Goal: Task Accomplishment & Management: Manage account settings

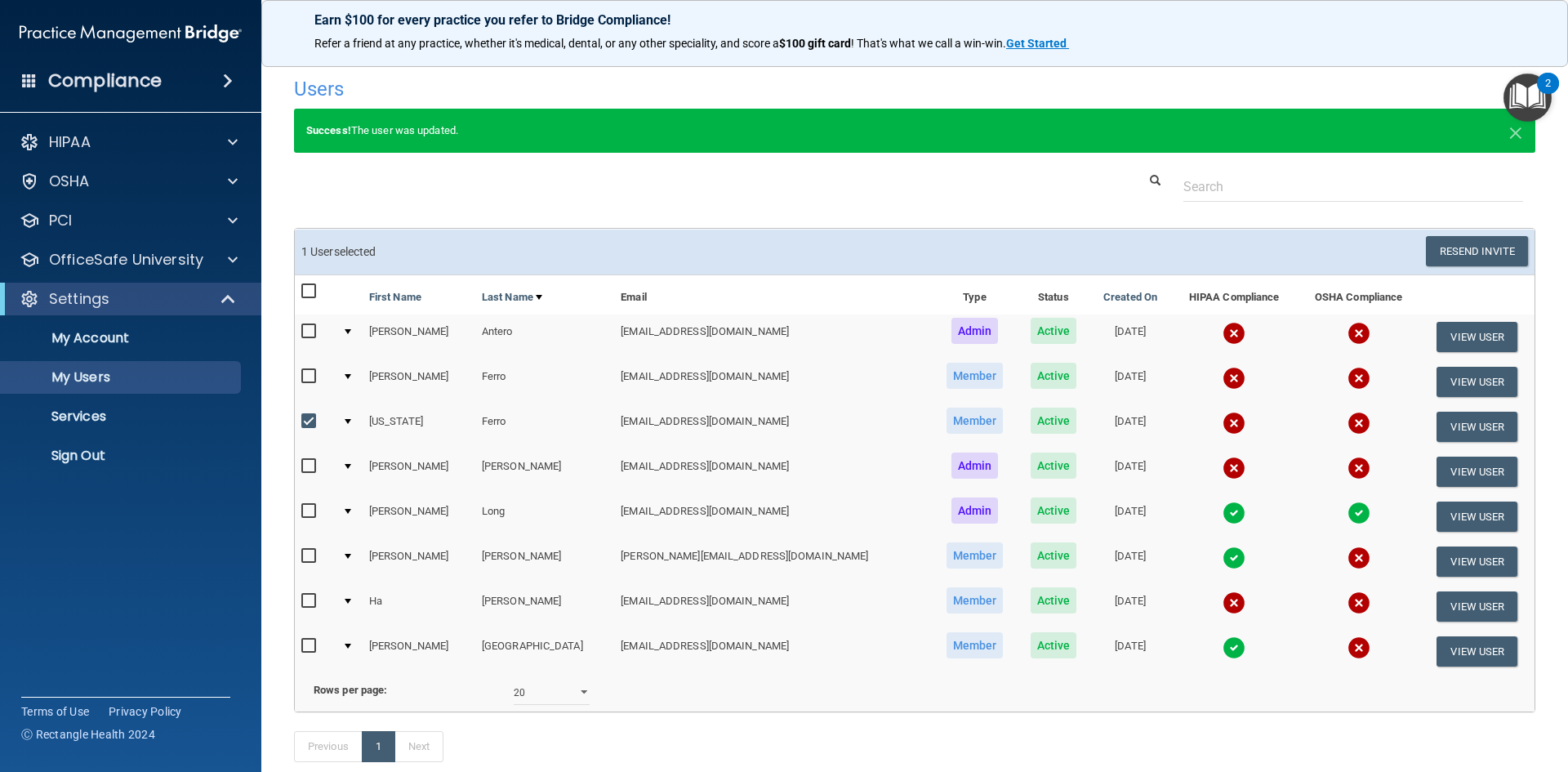
select select "20"
click at [1453, 423] on button "View User" at bounding box center [1477, 427] width 81 height 30
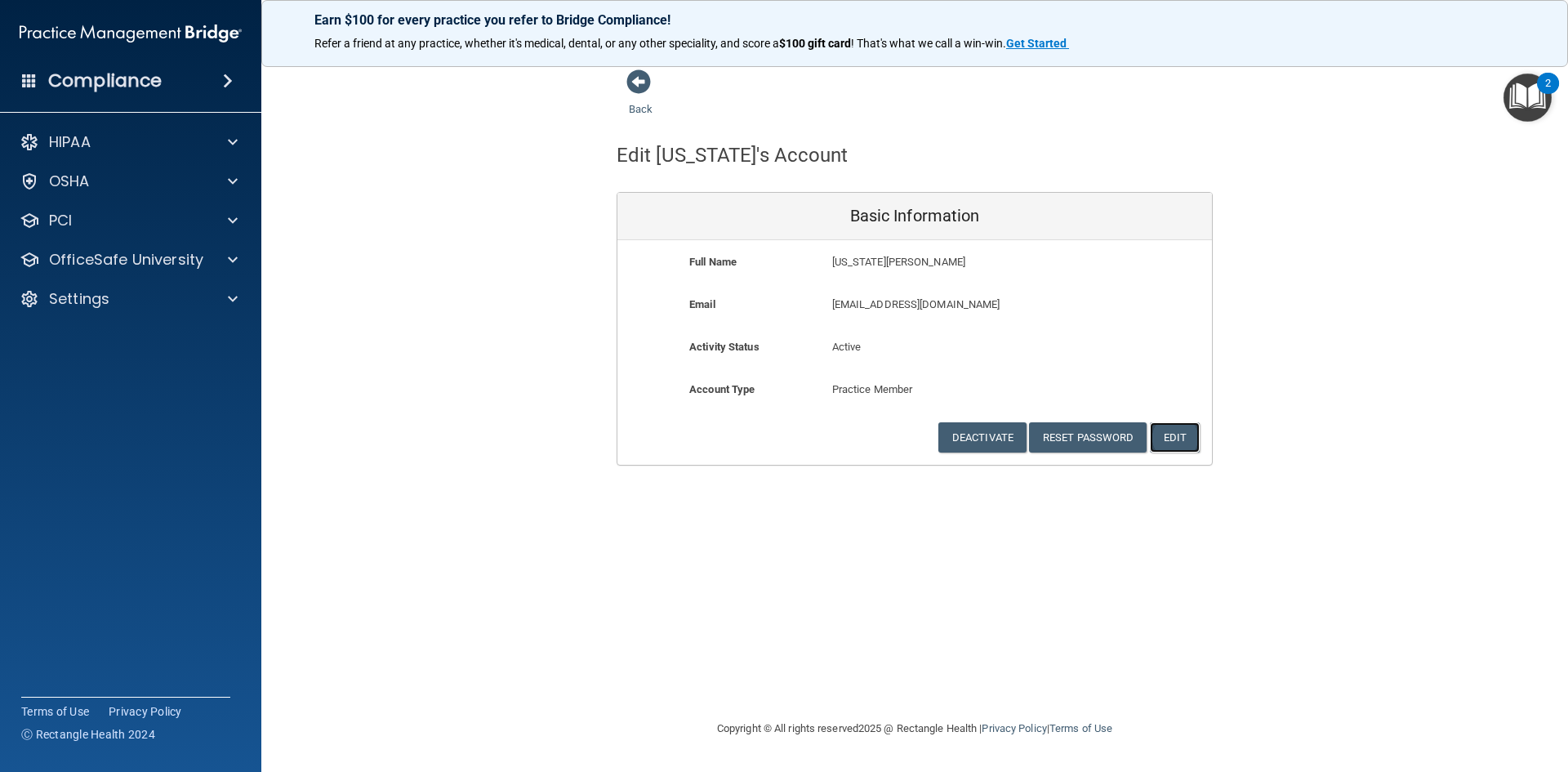
click at [1180, 429] on button "Edit" at bounding box center [1175, 437] width 50 height 30
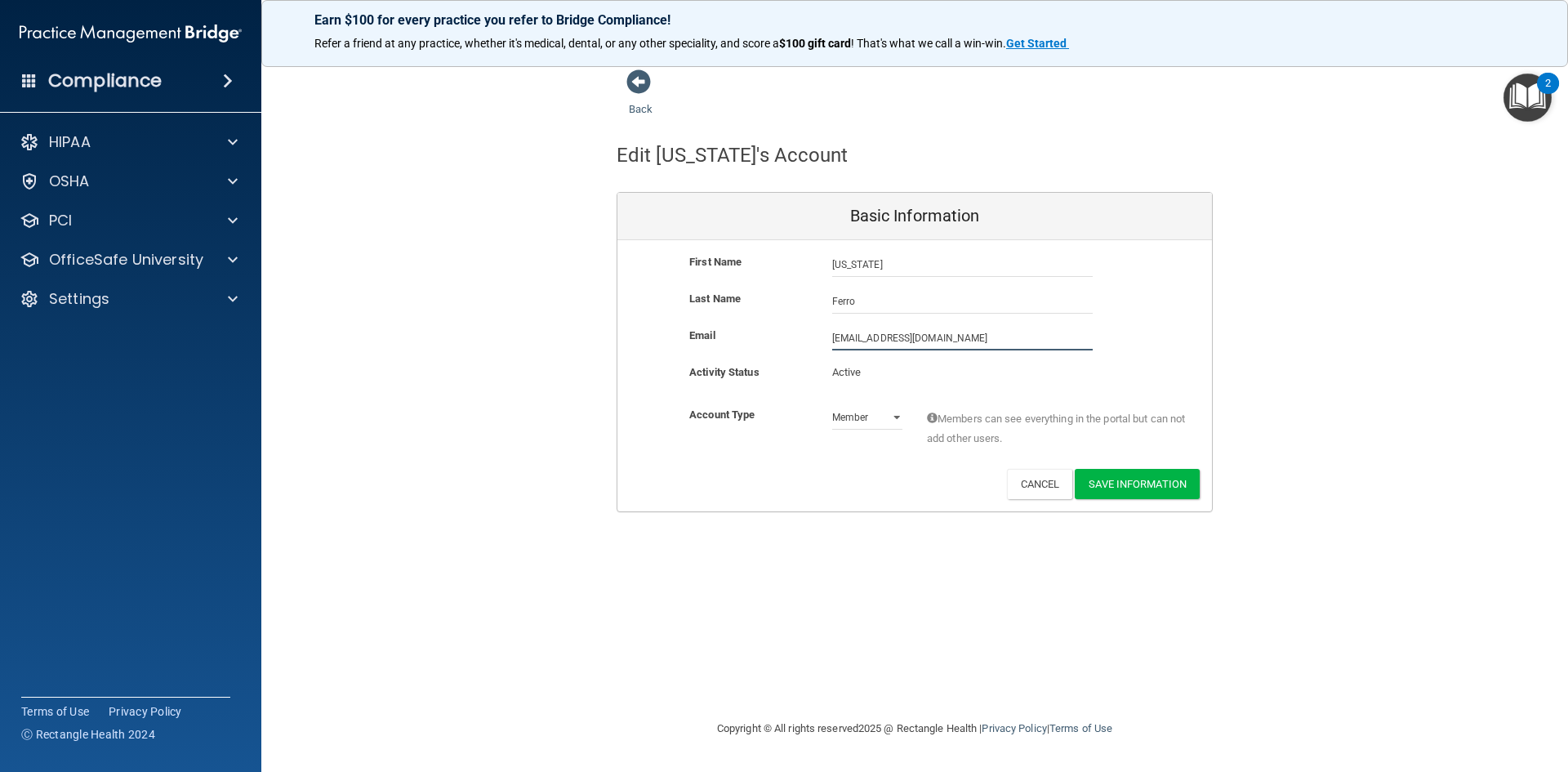
click at [979, 342] on input "[EMAIL_ADDRESS][DOMAIN_NAME]" at bounding box center [962, 338] width 260 height 24
drag, startPoint x: 979, startPoint y: 342, endPoint x: 774, endPoint y: 340, distance: 205.0
click at [774, 340] on div "Email [EMAIL_ADDRESS][DOMAIN_NAME] [EMAIL_ADDRESS][DOMAIN_NAME]" at bounding box center [915, 338] width 595 height 24
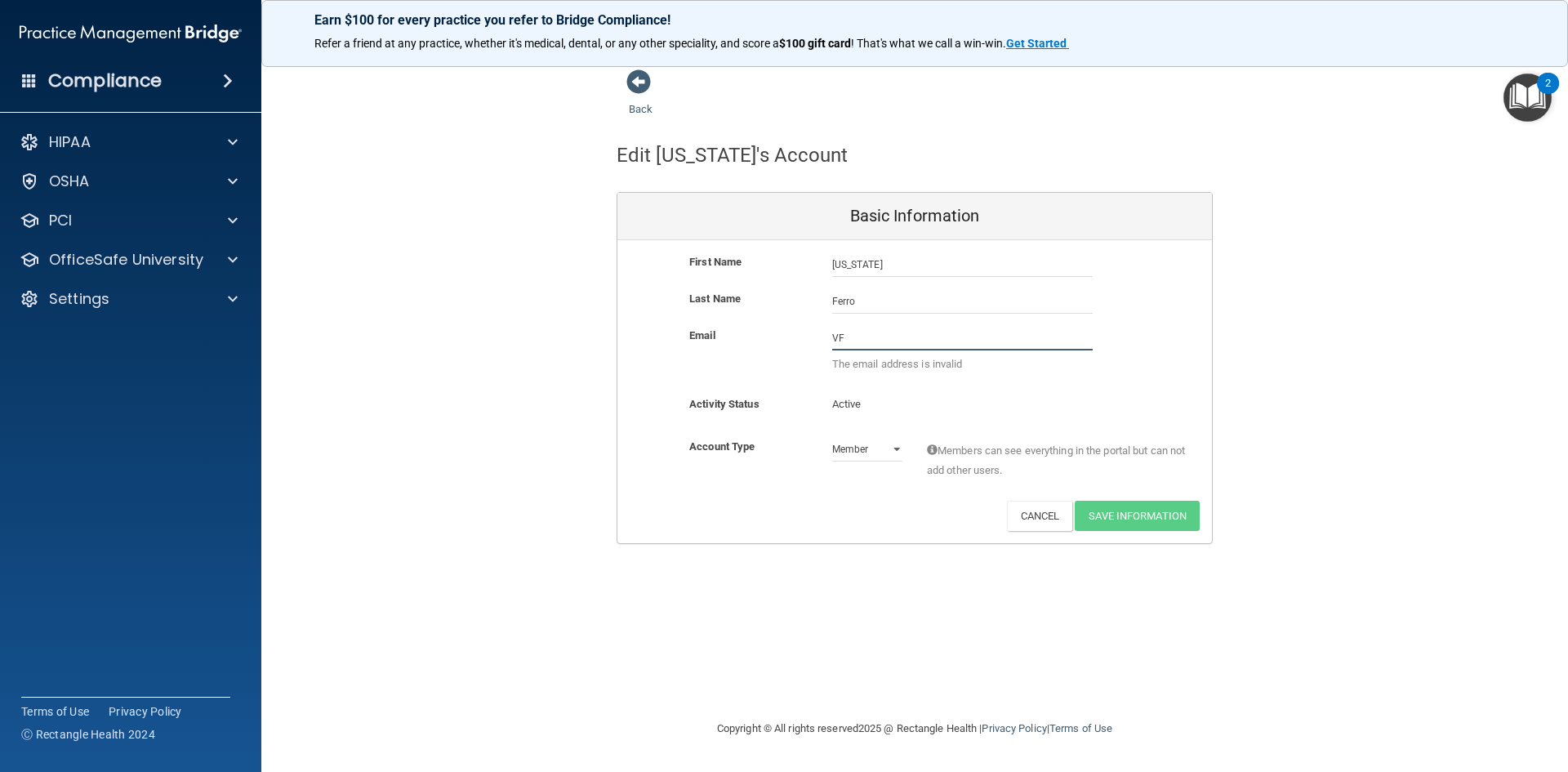
type input "V"
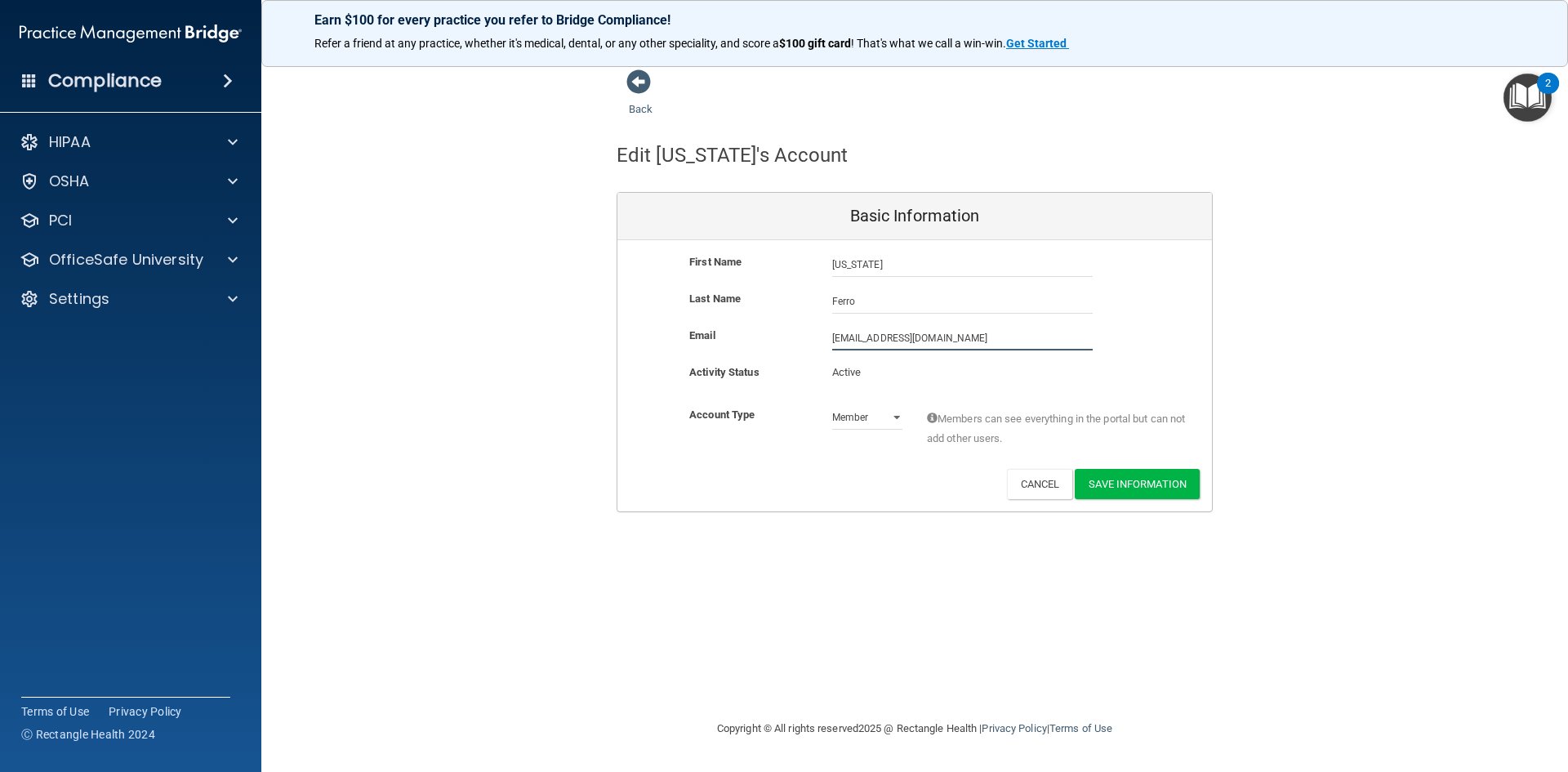
type input "[EMAIL_ADDRESS][DOMAIN_NAME]"
click at [1110, 487] on button "Save Information" at bounding box center [1137, 484] width 125 height 30
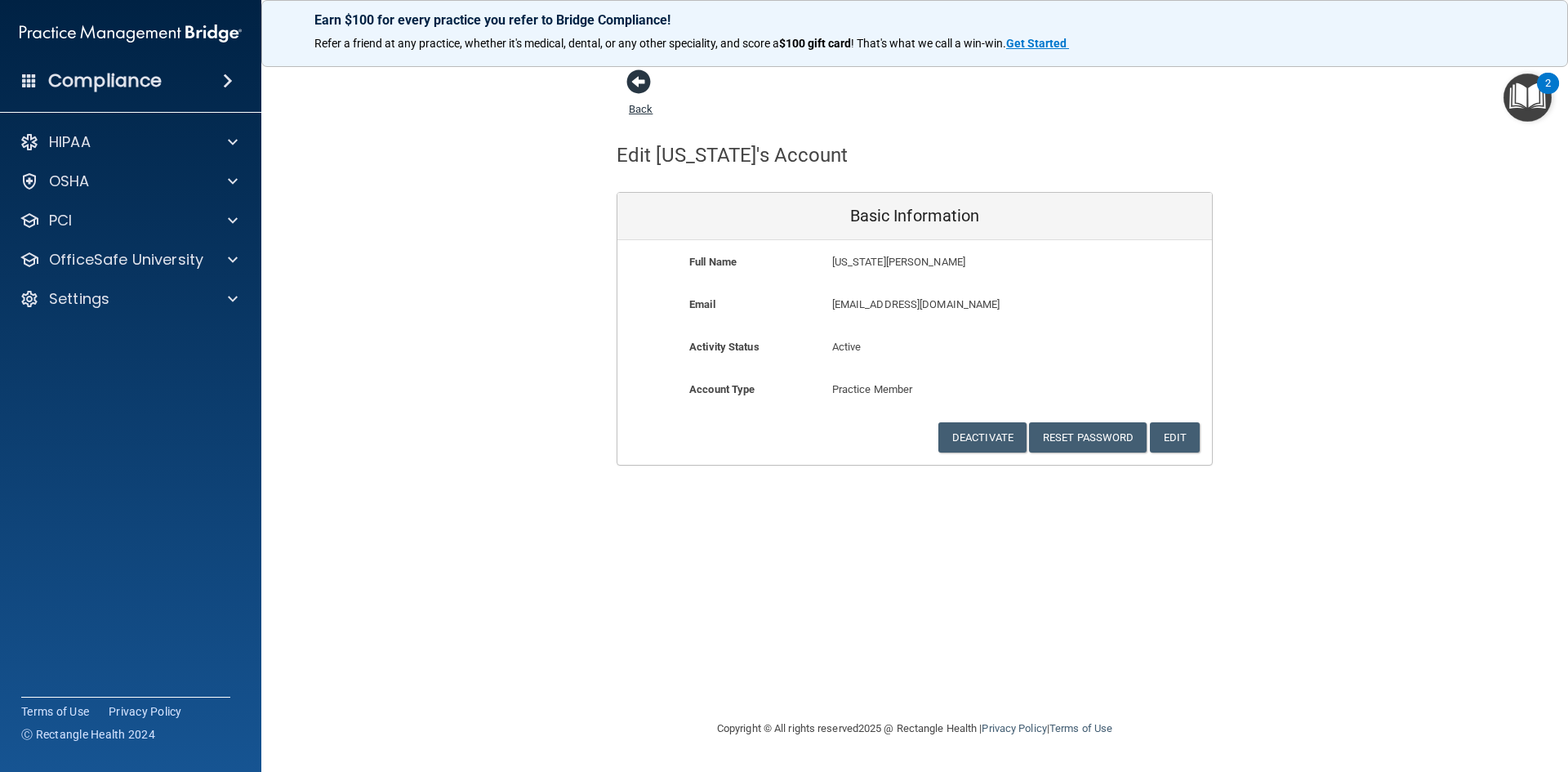
click at [633, 83] on span at bounding box center [638, 81] width 24 height 24
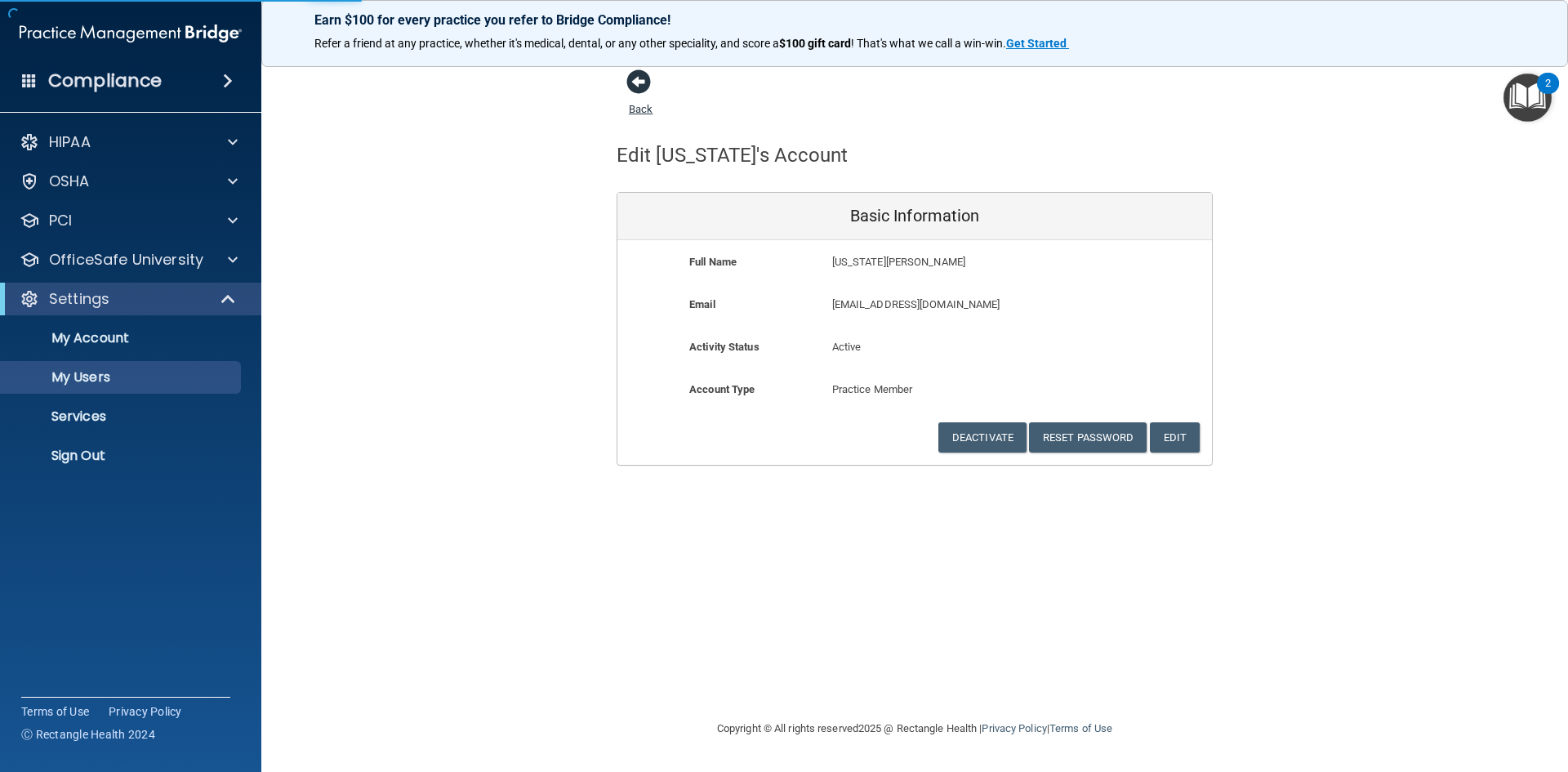
select select "20"
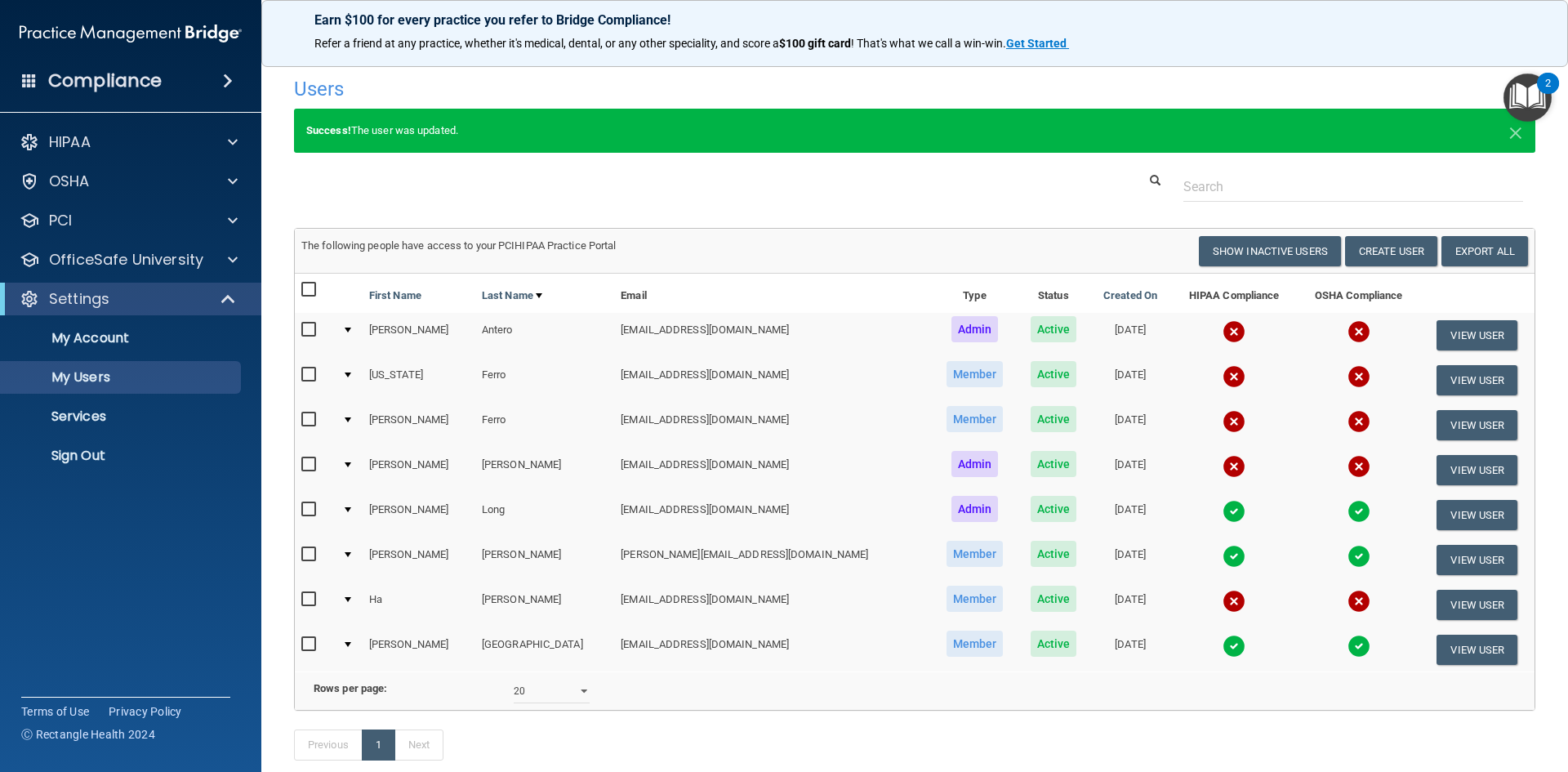
click at [309, 375] on input "checkbox" at bounding box center [311, 375] width 19 height 13
checkbox input "true"
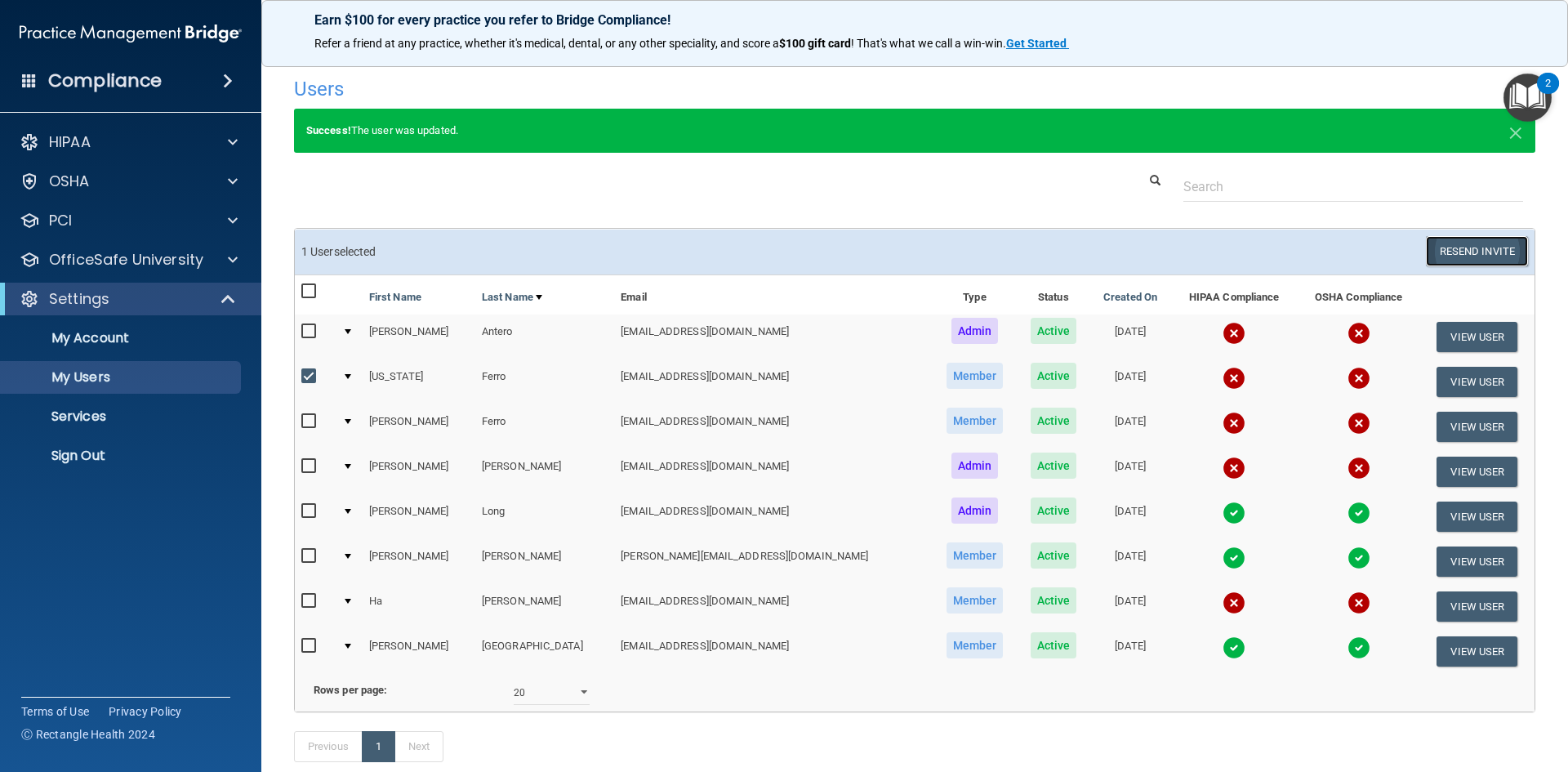
click at [1453, 248] on button "Resend Invite" at bounding box center [1476, 251] width 102 height 30
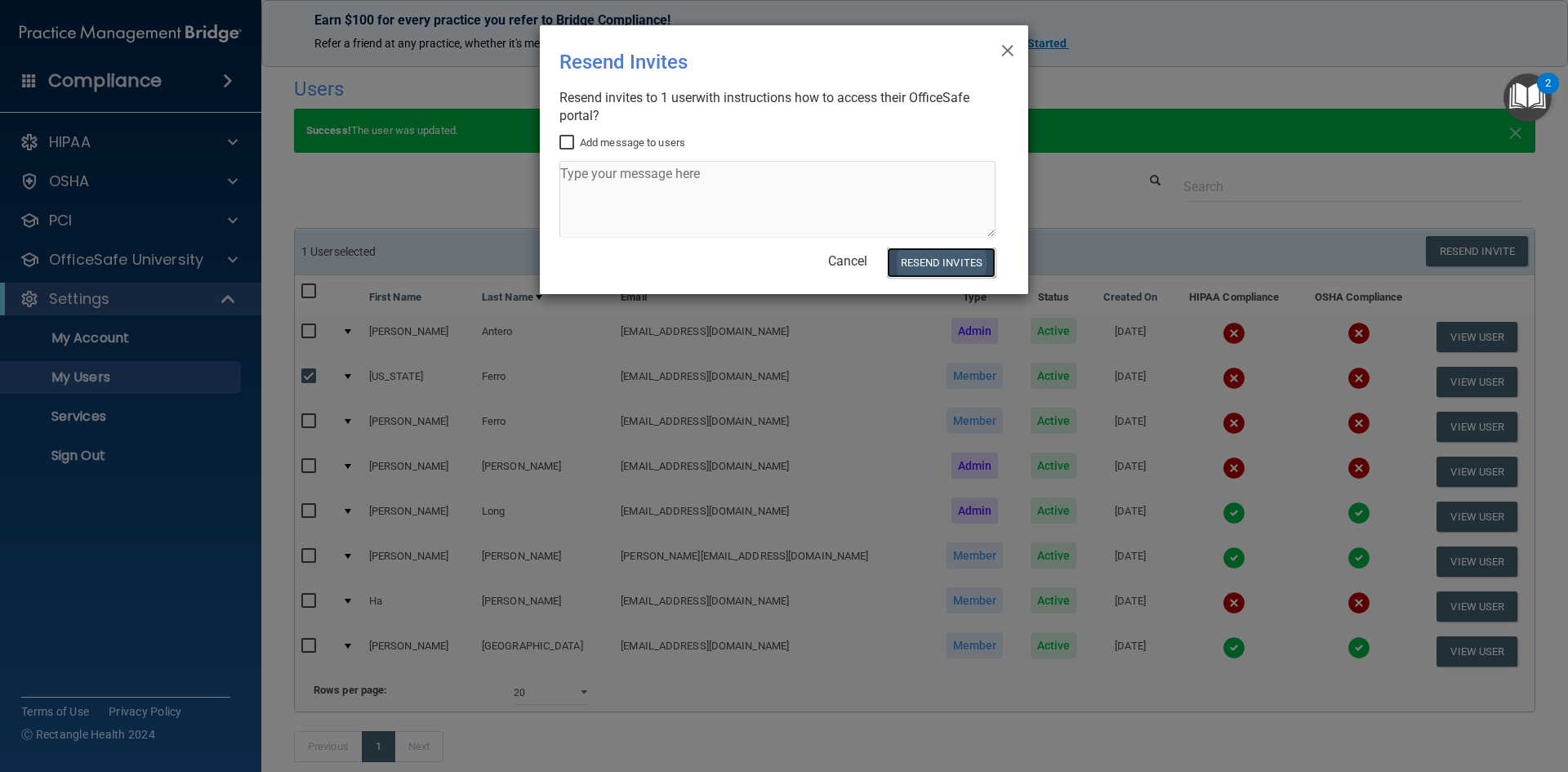
click at [955, 258] on button "Resend Invites" at bounding box center [941, 263] width 109 height 30
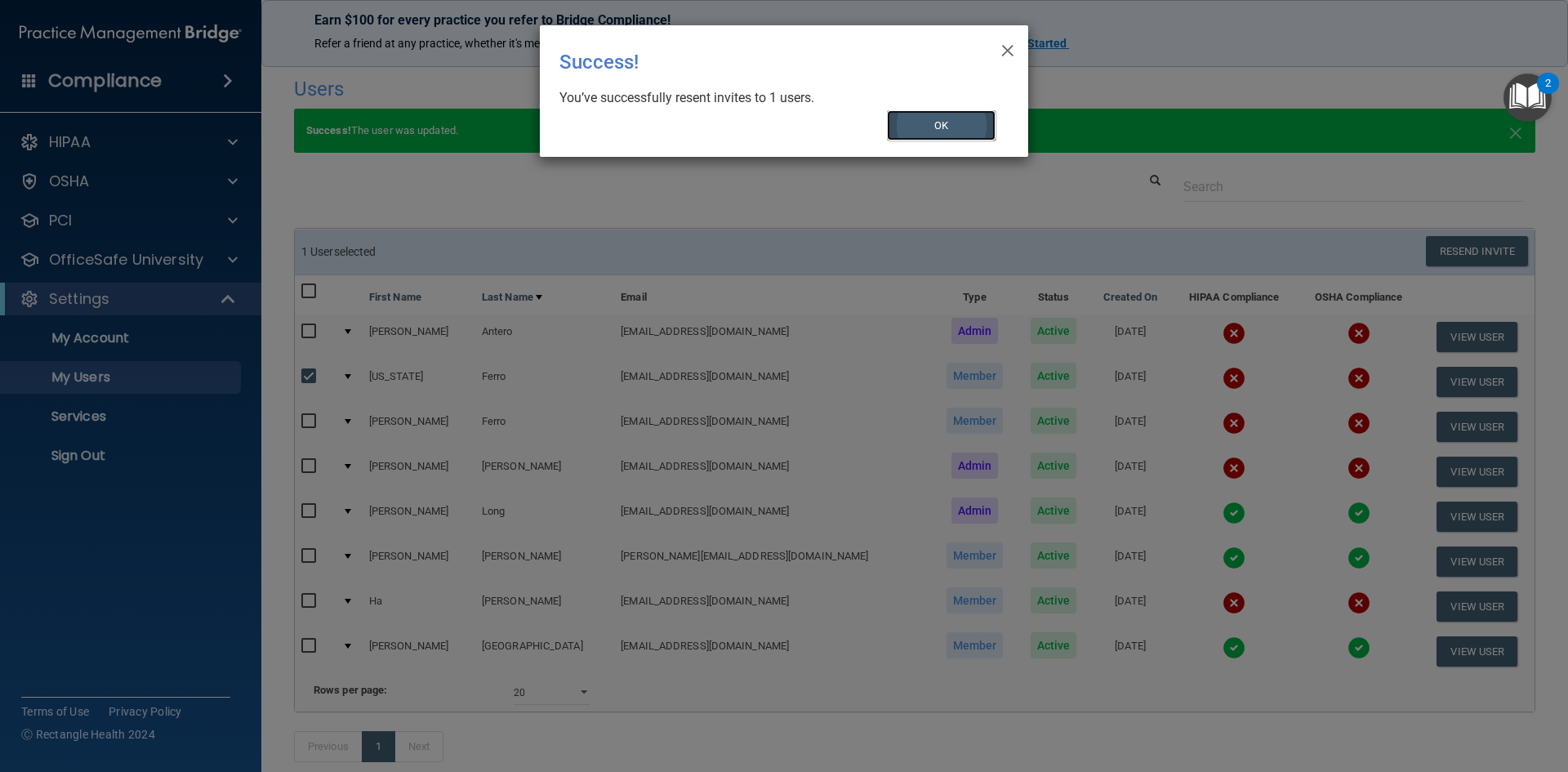
click at [920, 117] on button "OK" at bounding box center [941, 125] width 109 height 30
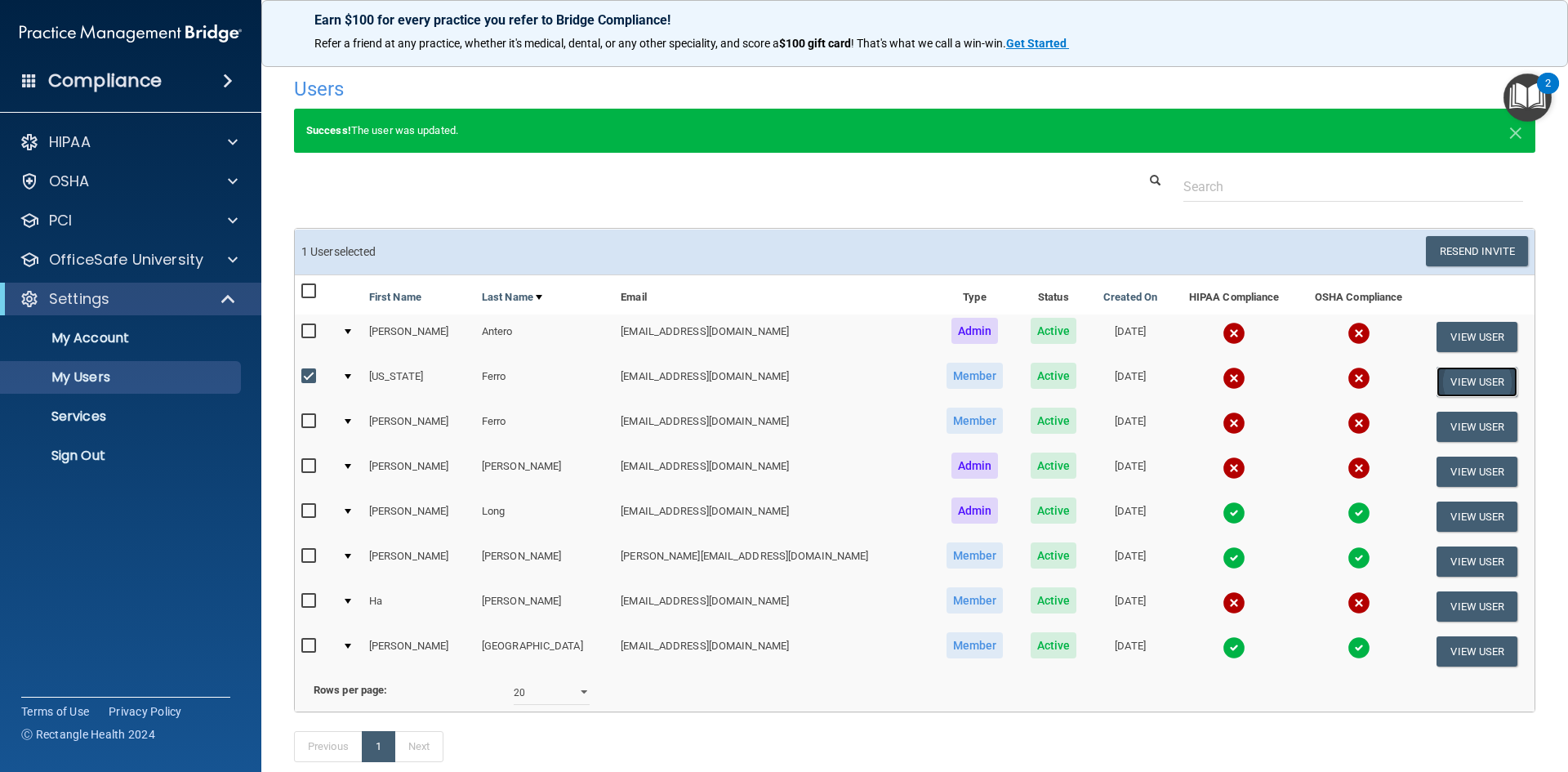
click at [1448, 384] on button "View User" at bounding box center [1477, 381] width 81 height 30
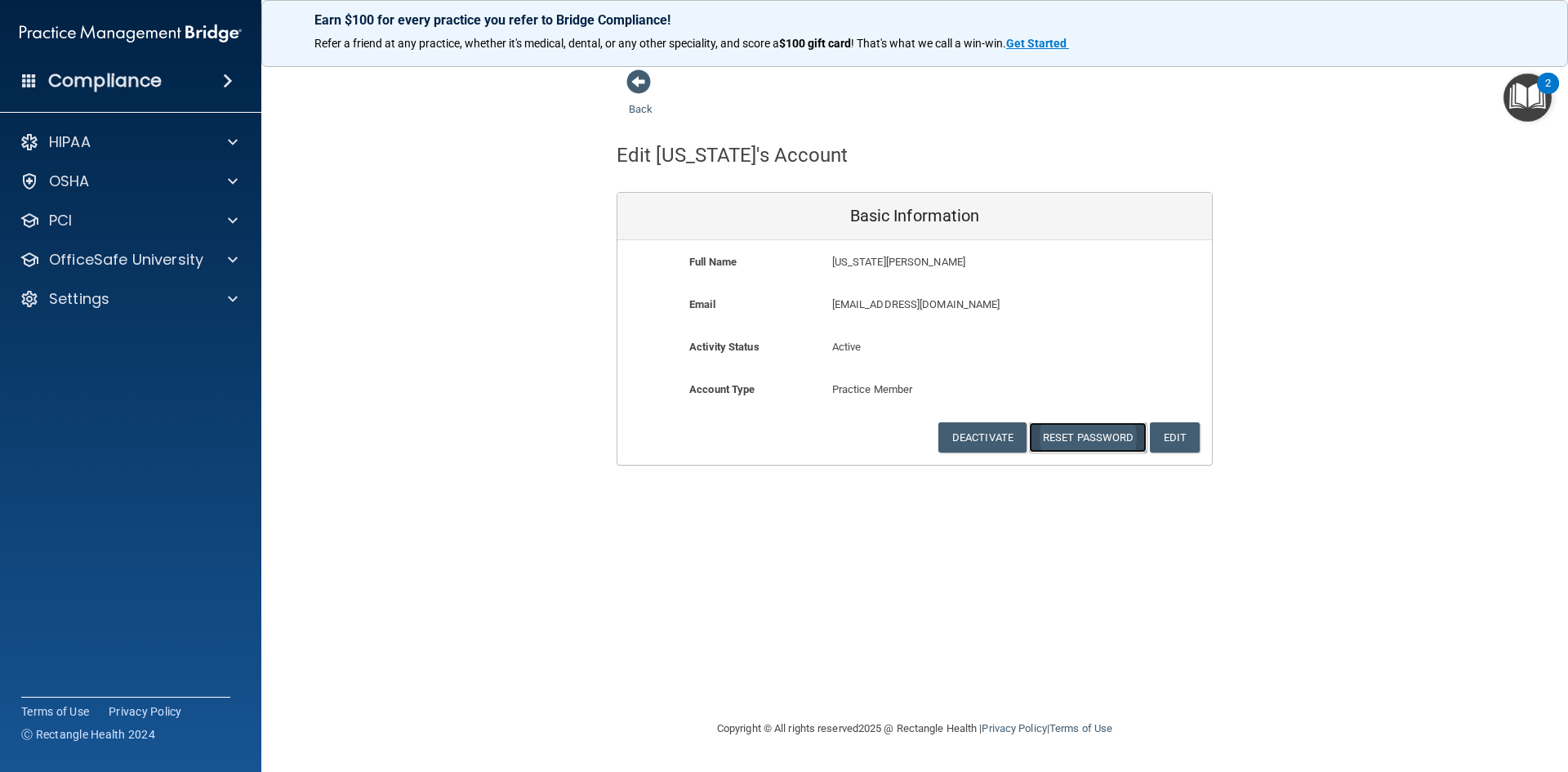
click at [1091, 443] on button "Reset Password" at bounding box center [1088, 437] width 118 height 30
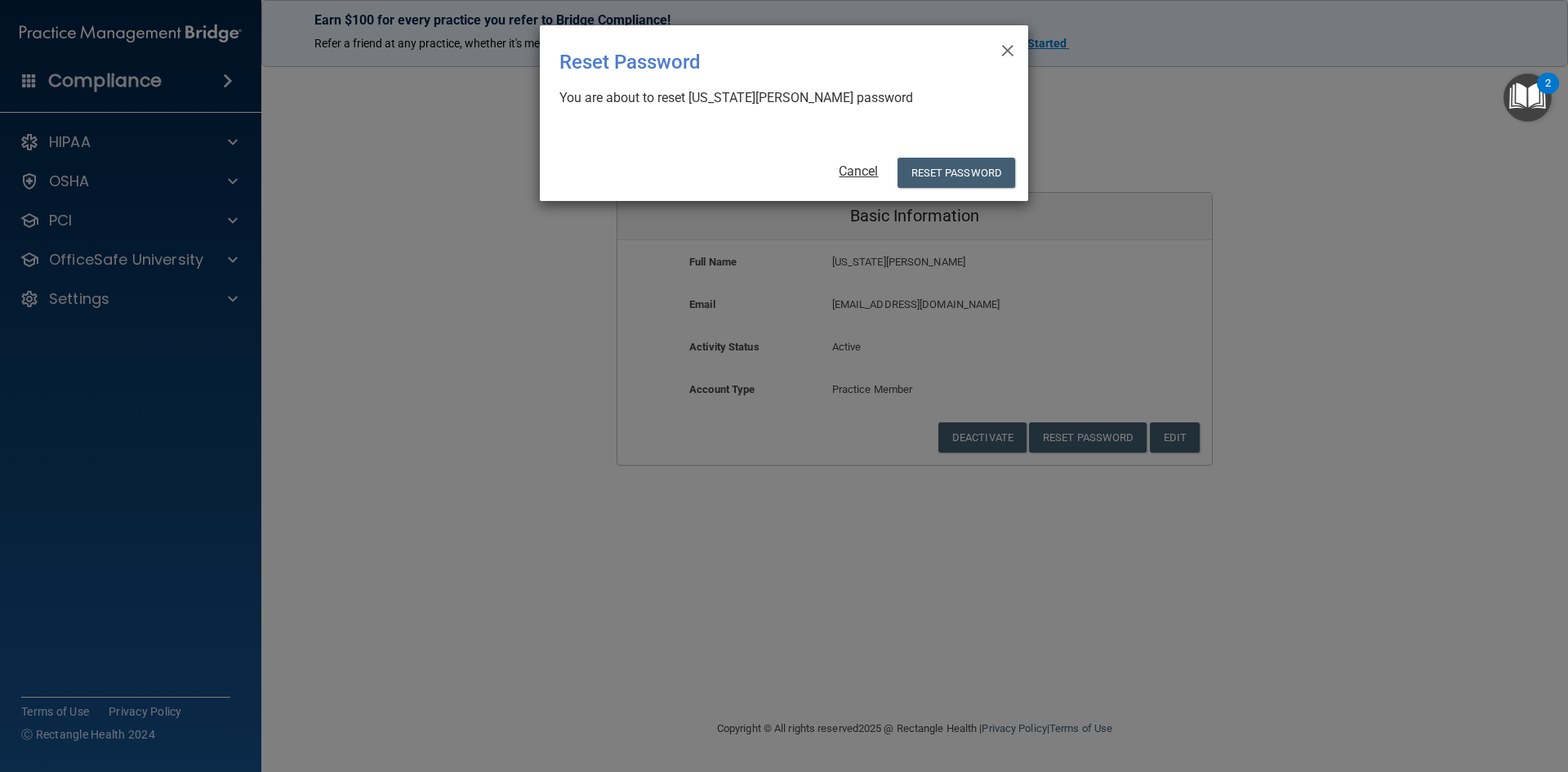
click at [864, 166] on link "Cancel" at bounding box center [858, 171] width 40 height 15
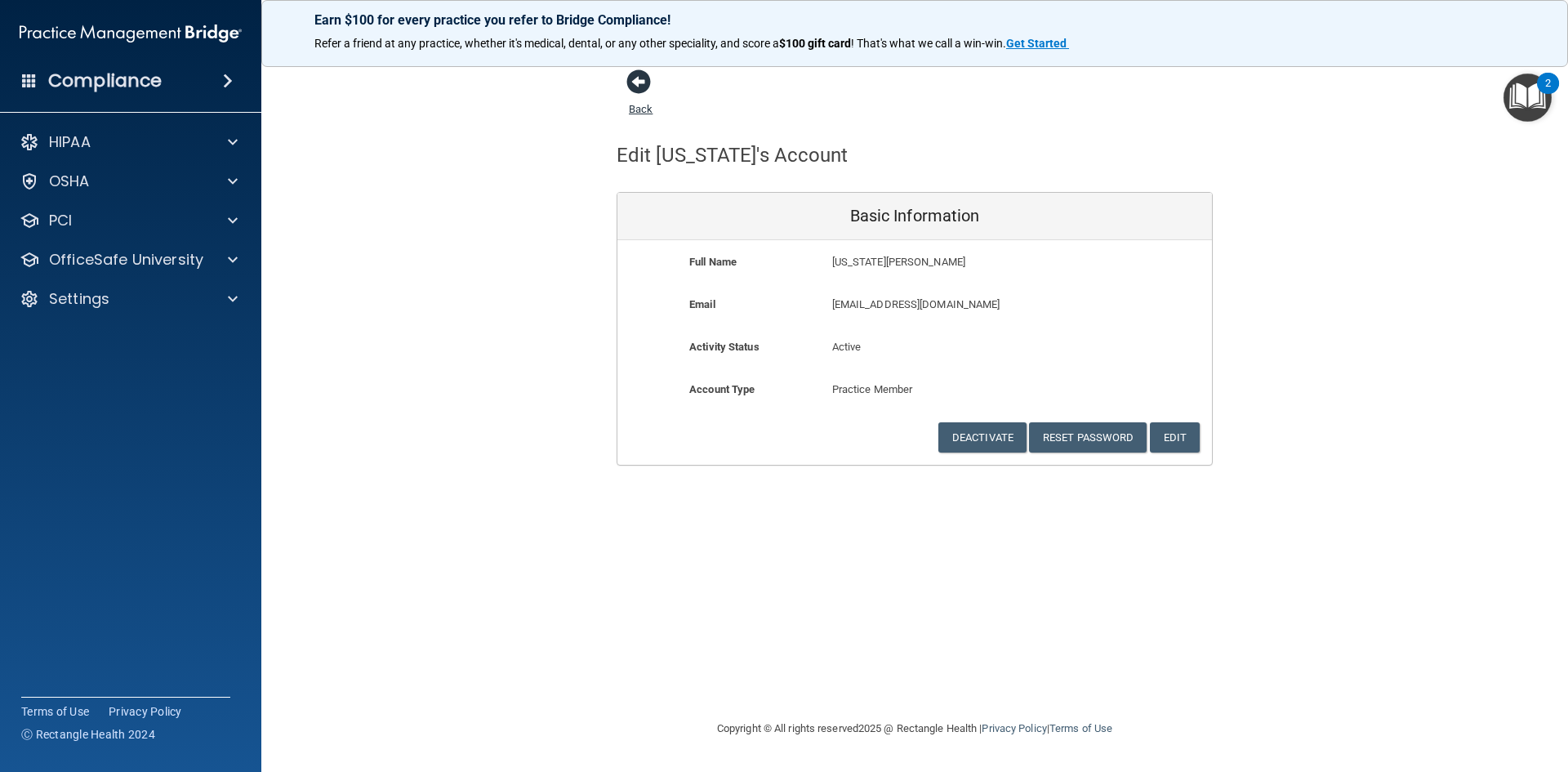
click at [643, 78] on span at bounding box center [638, 81] width 24 height 24
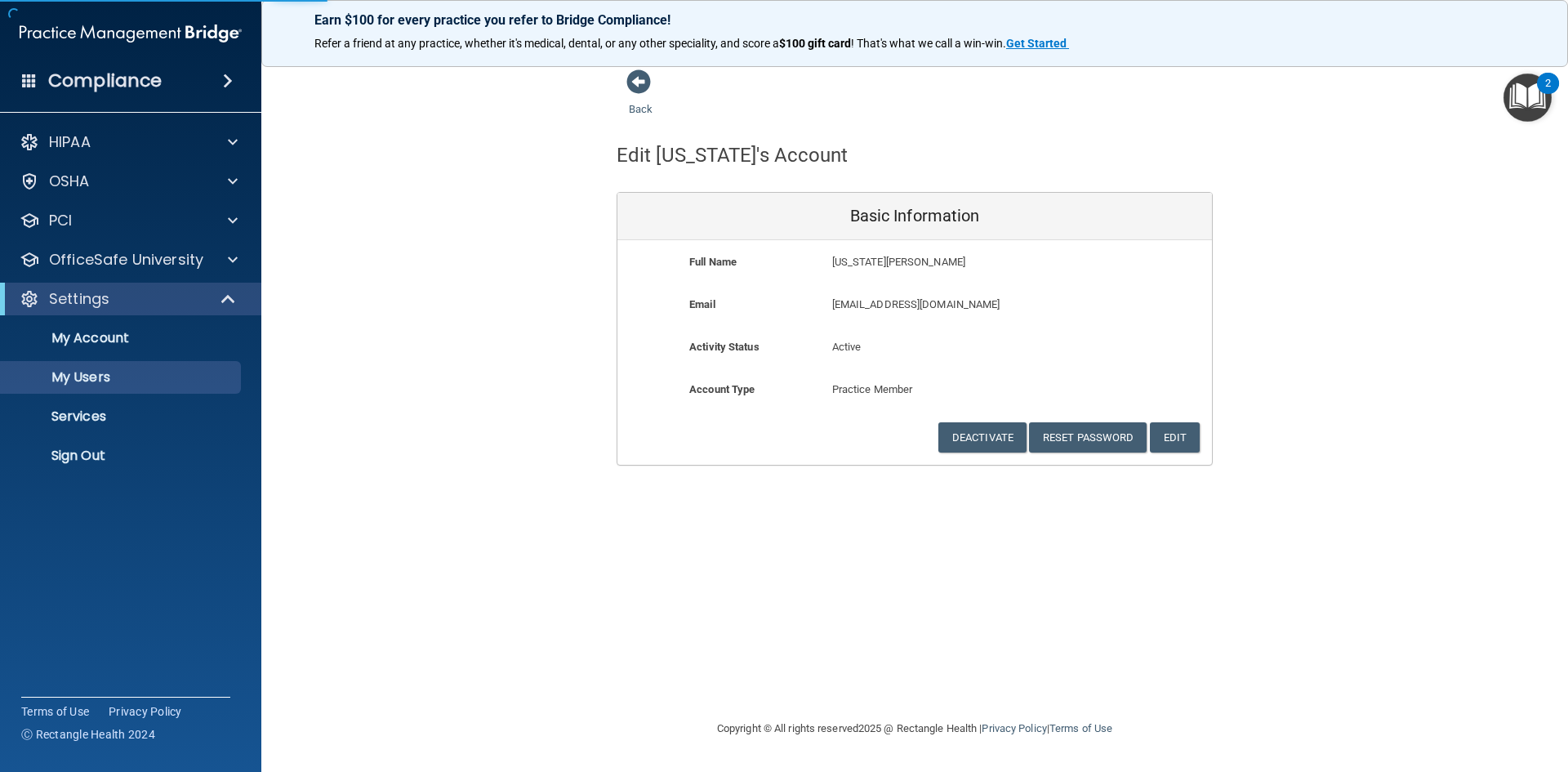
select select "20"
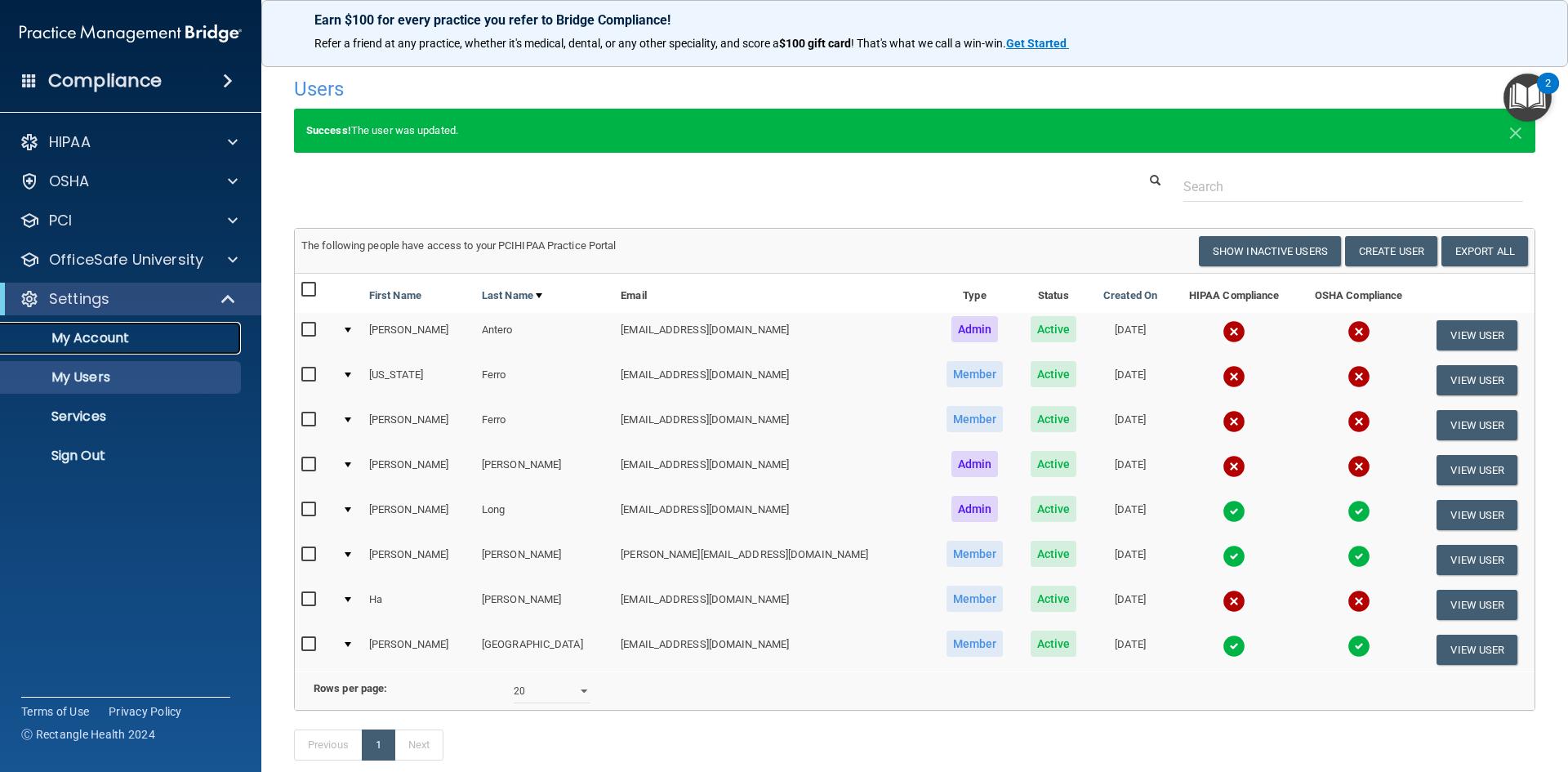
click at [109, 333] on p "My Account" at bounding box center [122, 338] width 223 height 16
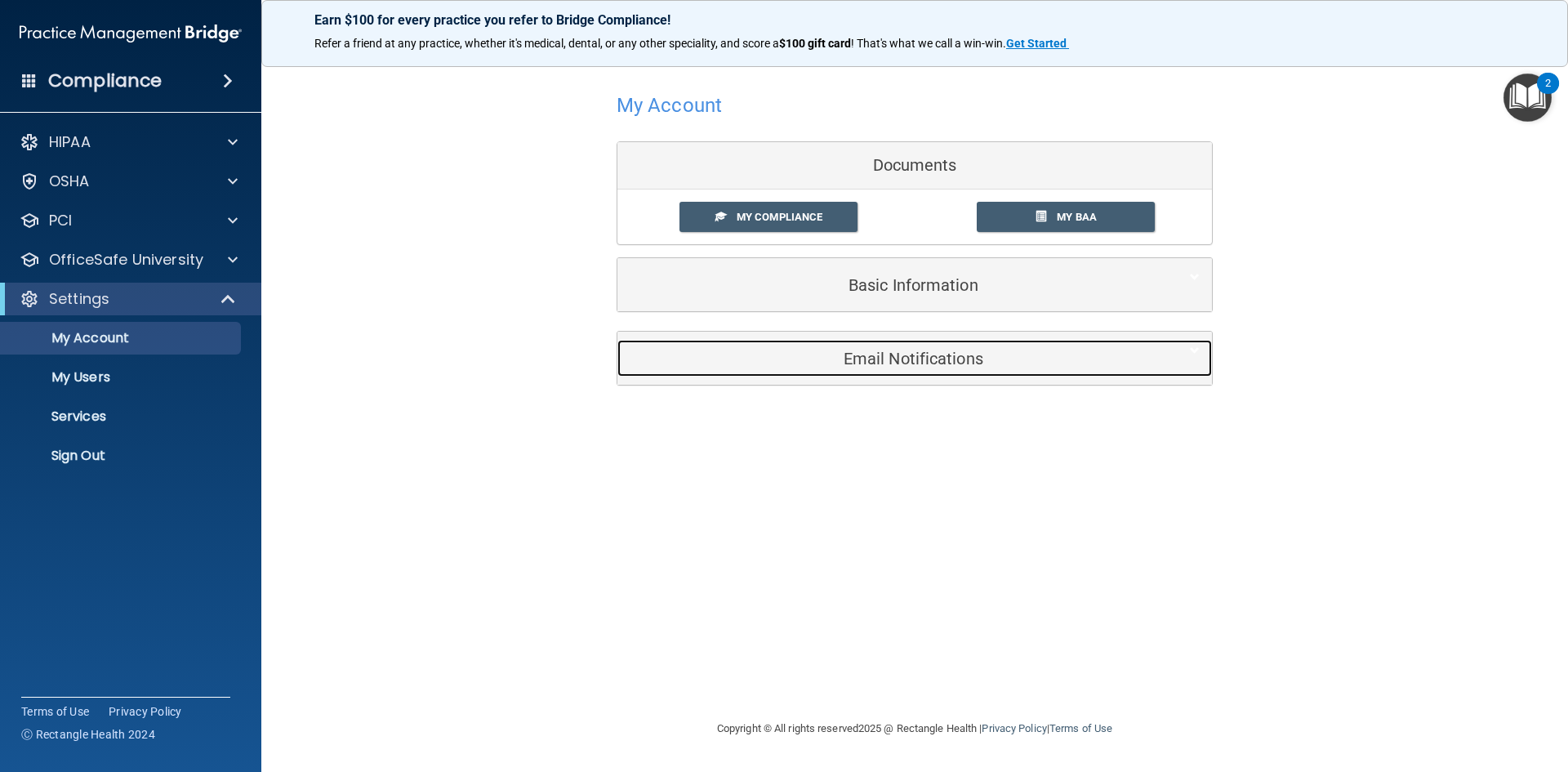
click at [887, 345] on div "Email Notifications" at bounding box center [889, 358] width 545 height 37
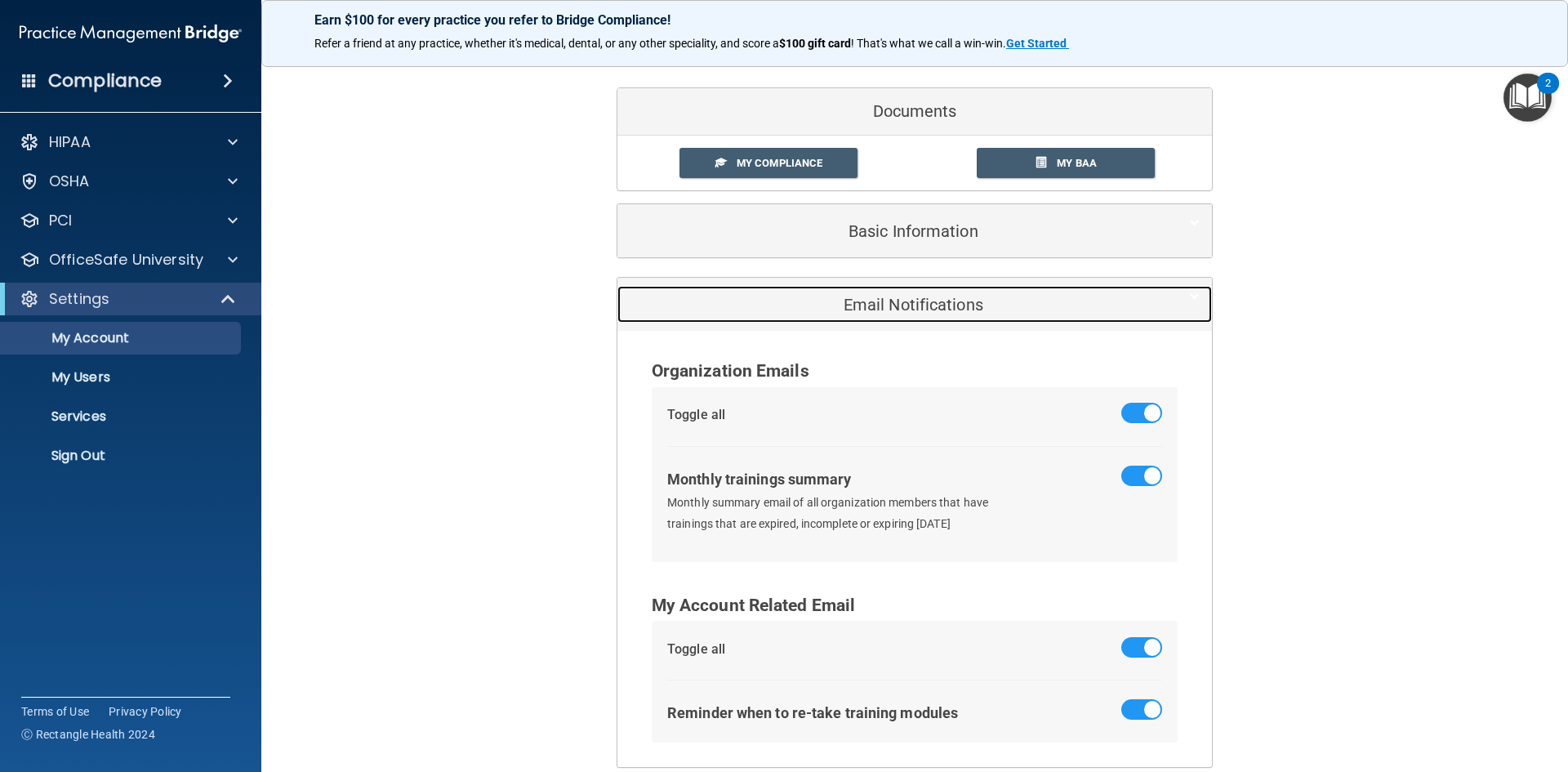
scroll to position [134, 0]
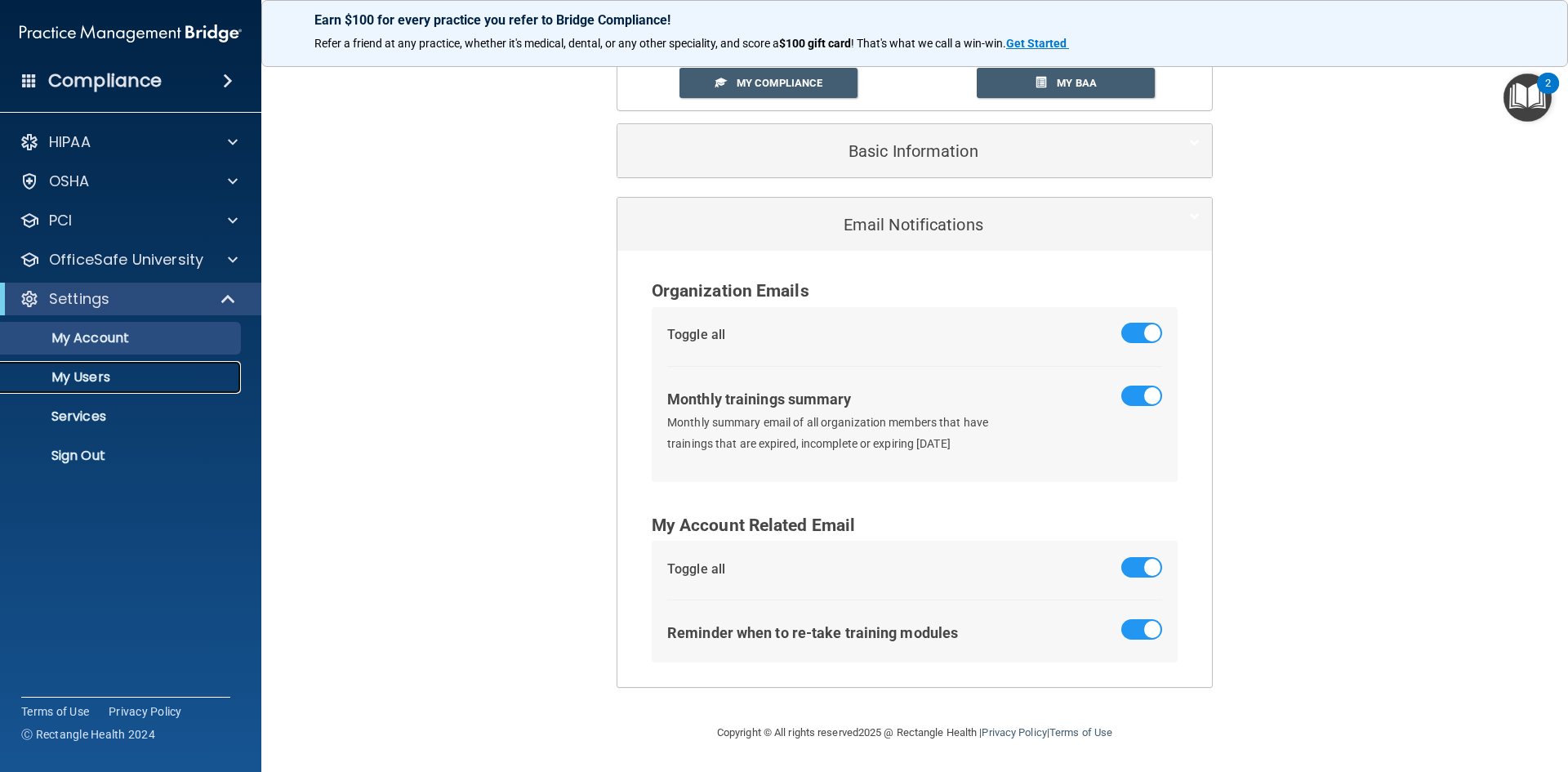
click at [81, 374] on p "My Users" at bounding box center [122, 376] width 223 height 16
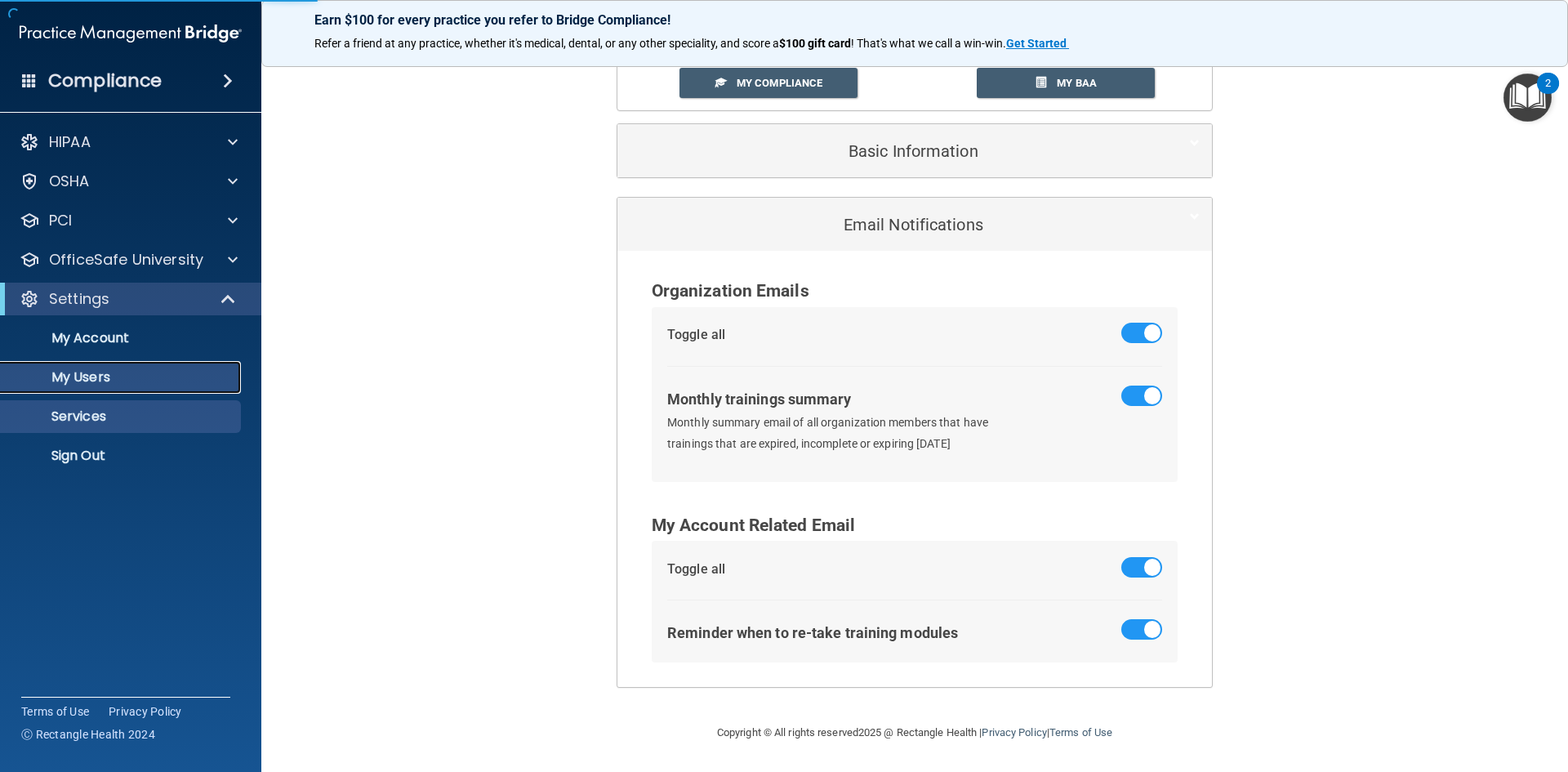
scroll to position [40, 0]
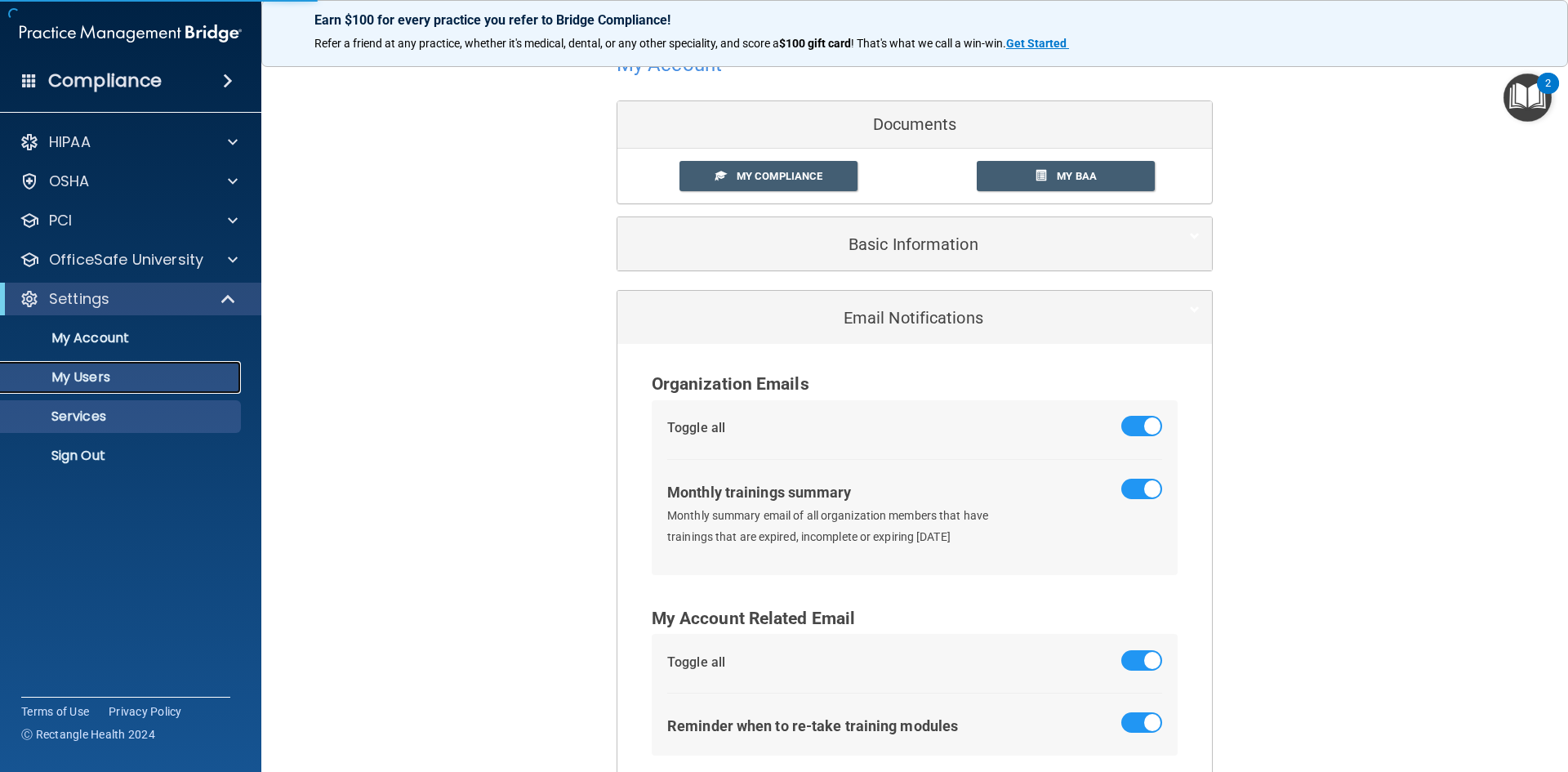
select select "20"
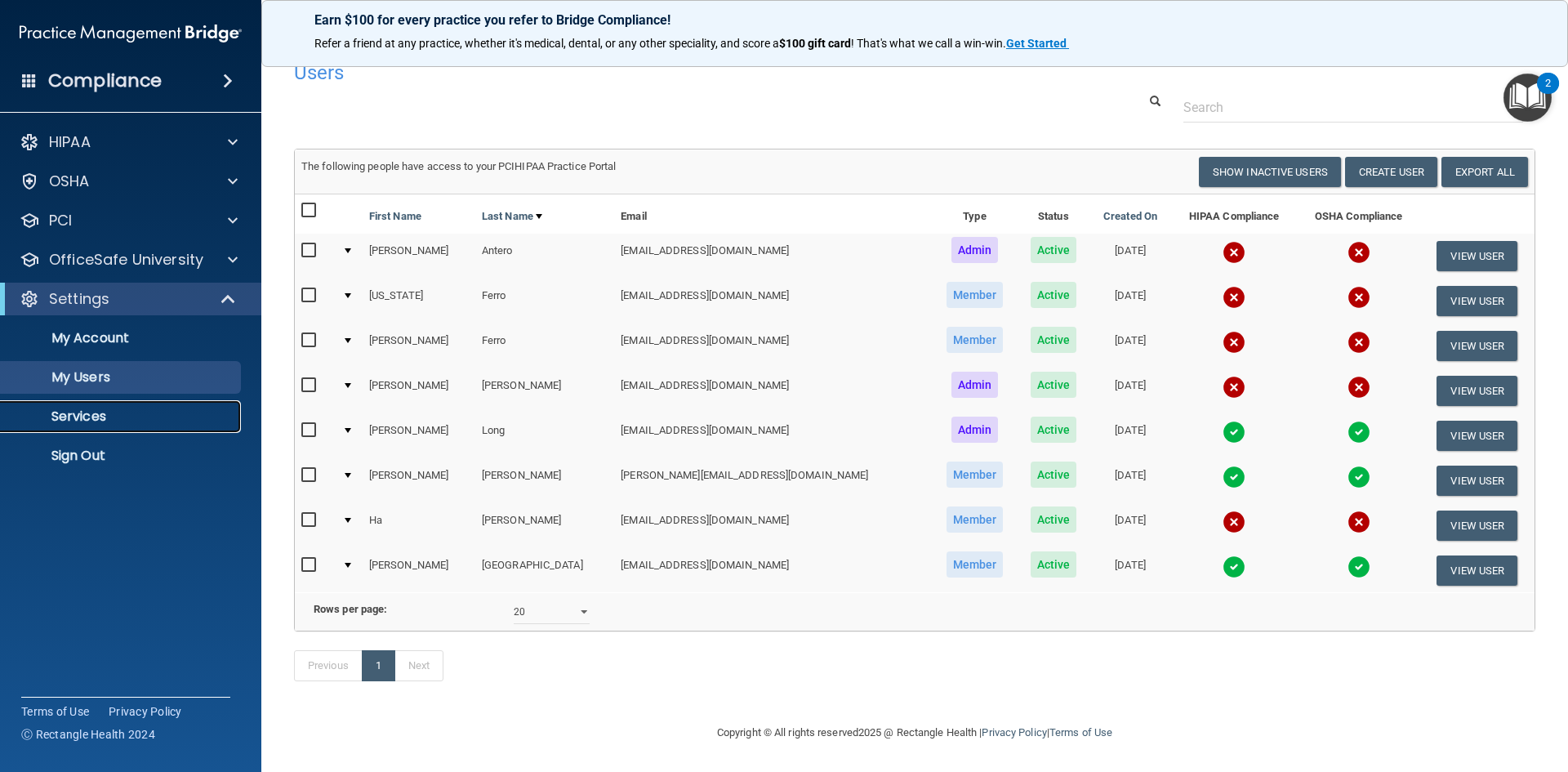
click at [85, 418] on p "Services" at bounding box center [122, 416] width 223 height 16
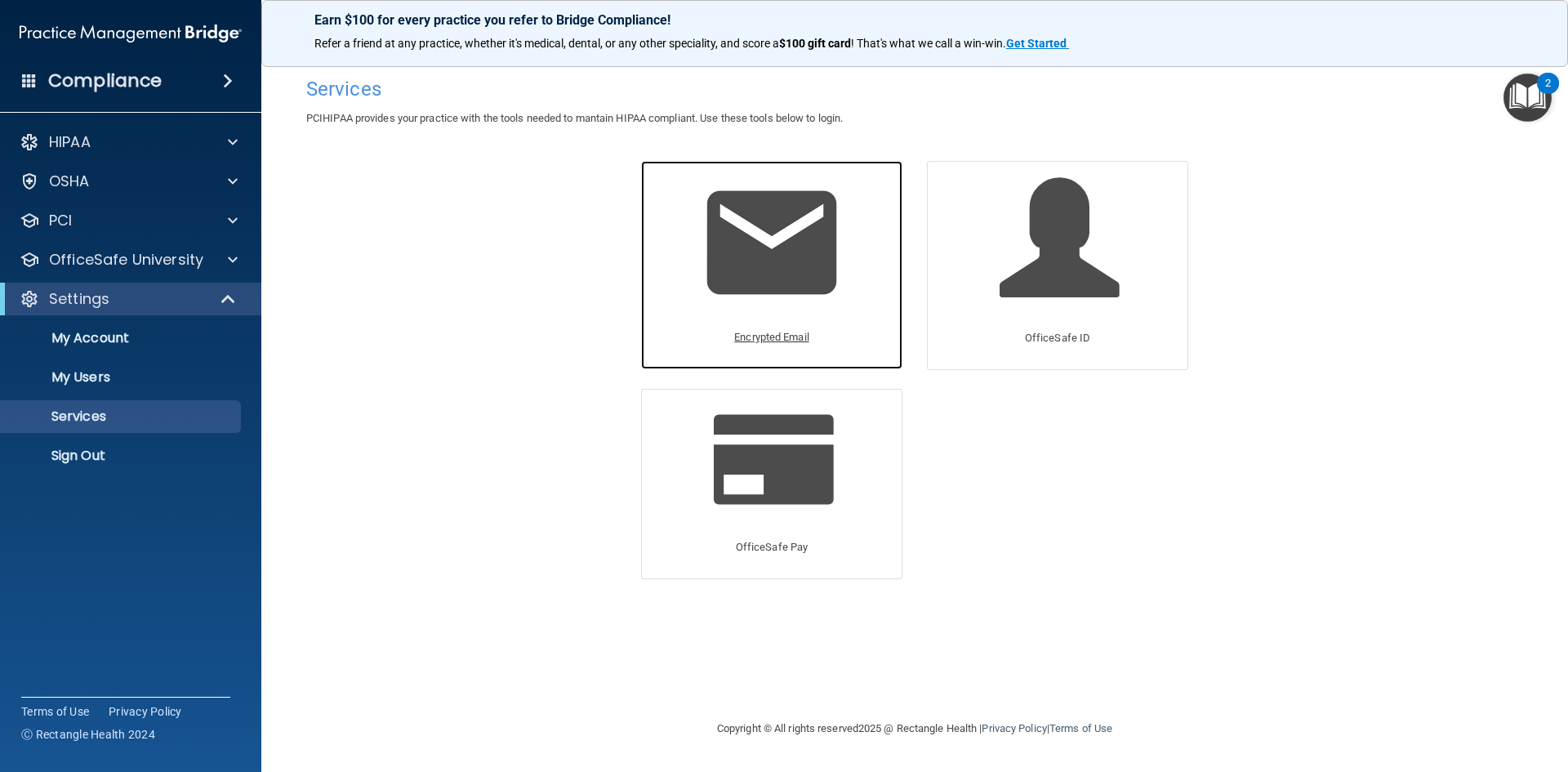
click at [757, 306] on img at bounding box center [771, 242] width 155 height 155
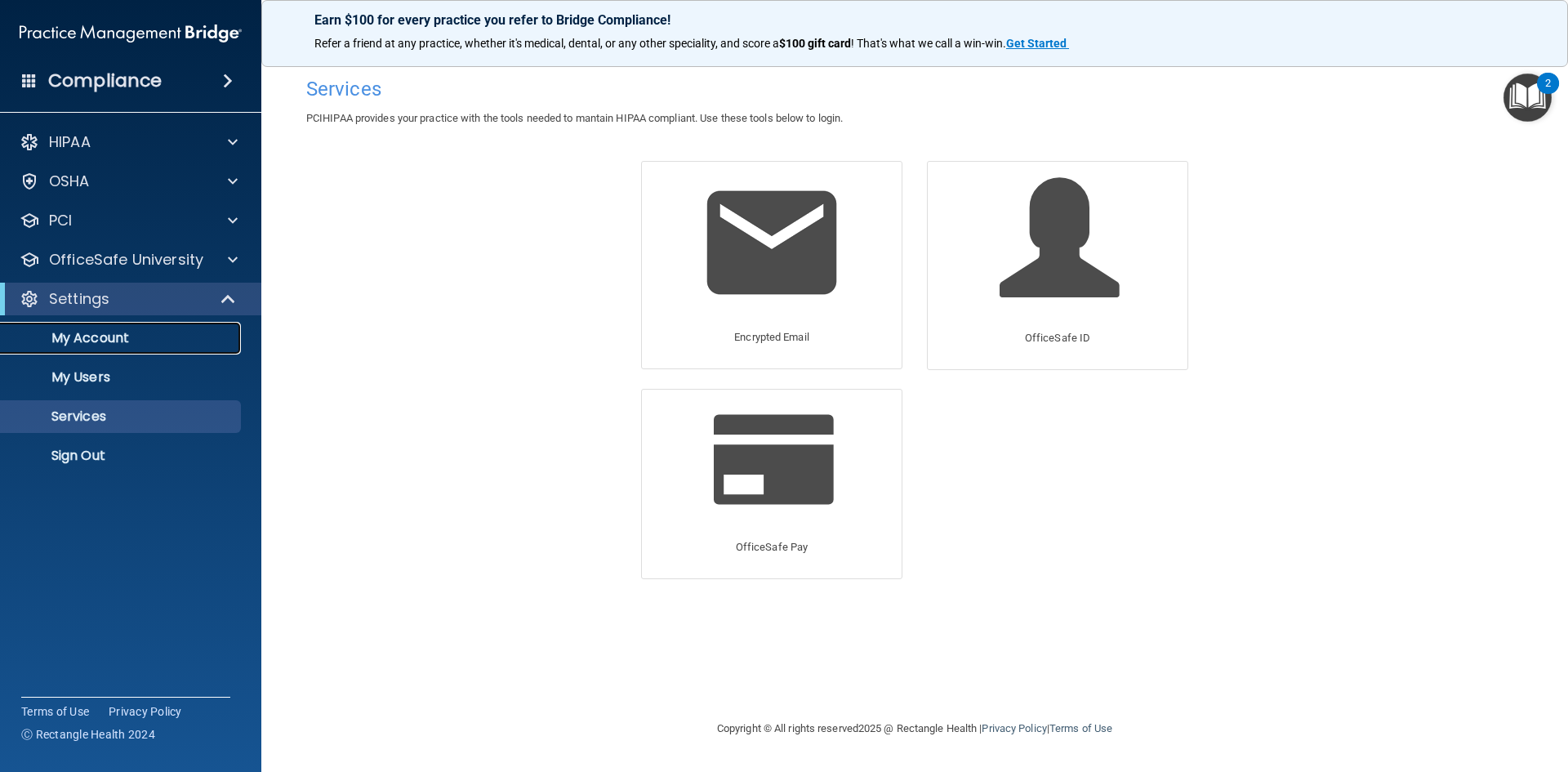
click at [91, 342] on p "My Account" at bounding box center [122, 338] width 223 height 16
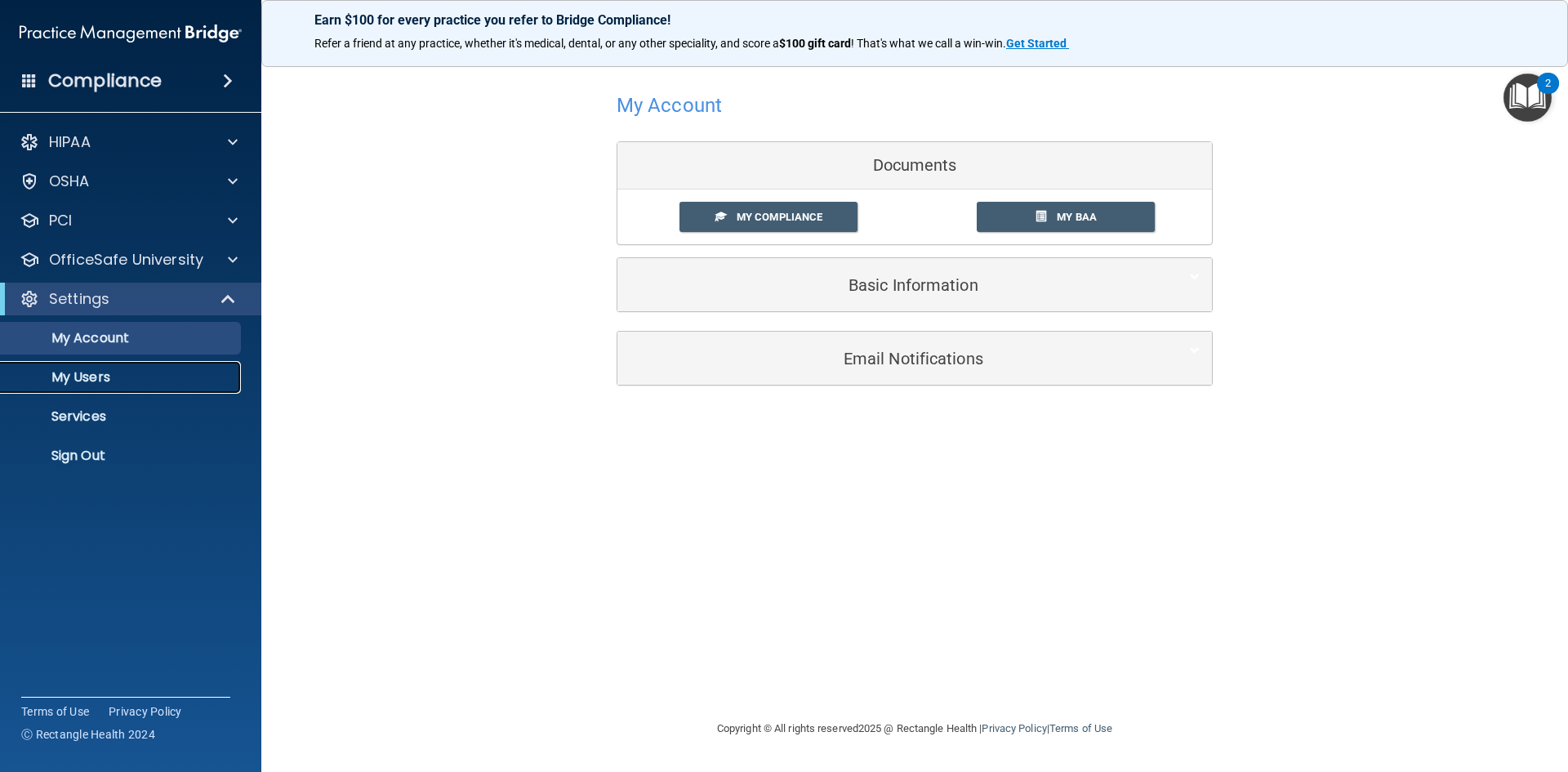
click at [91, 370] on p "My Users" at bounding box center [122, 376] width 223 height 16
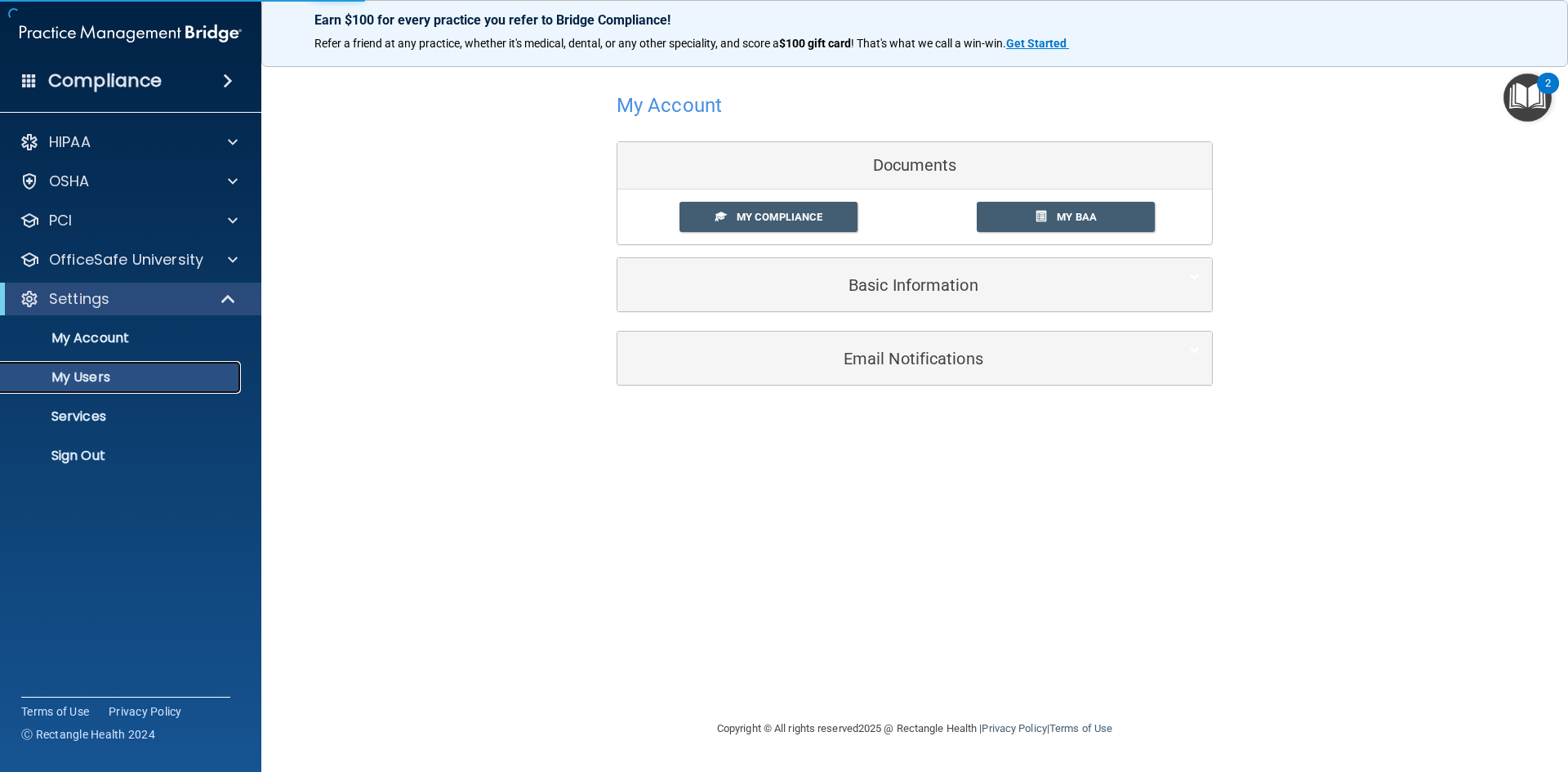
select select "20"
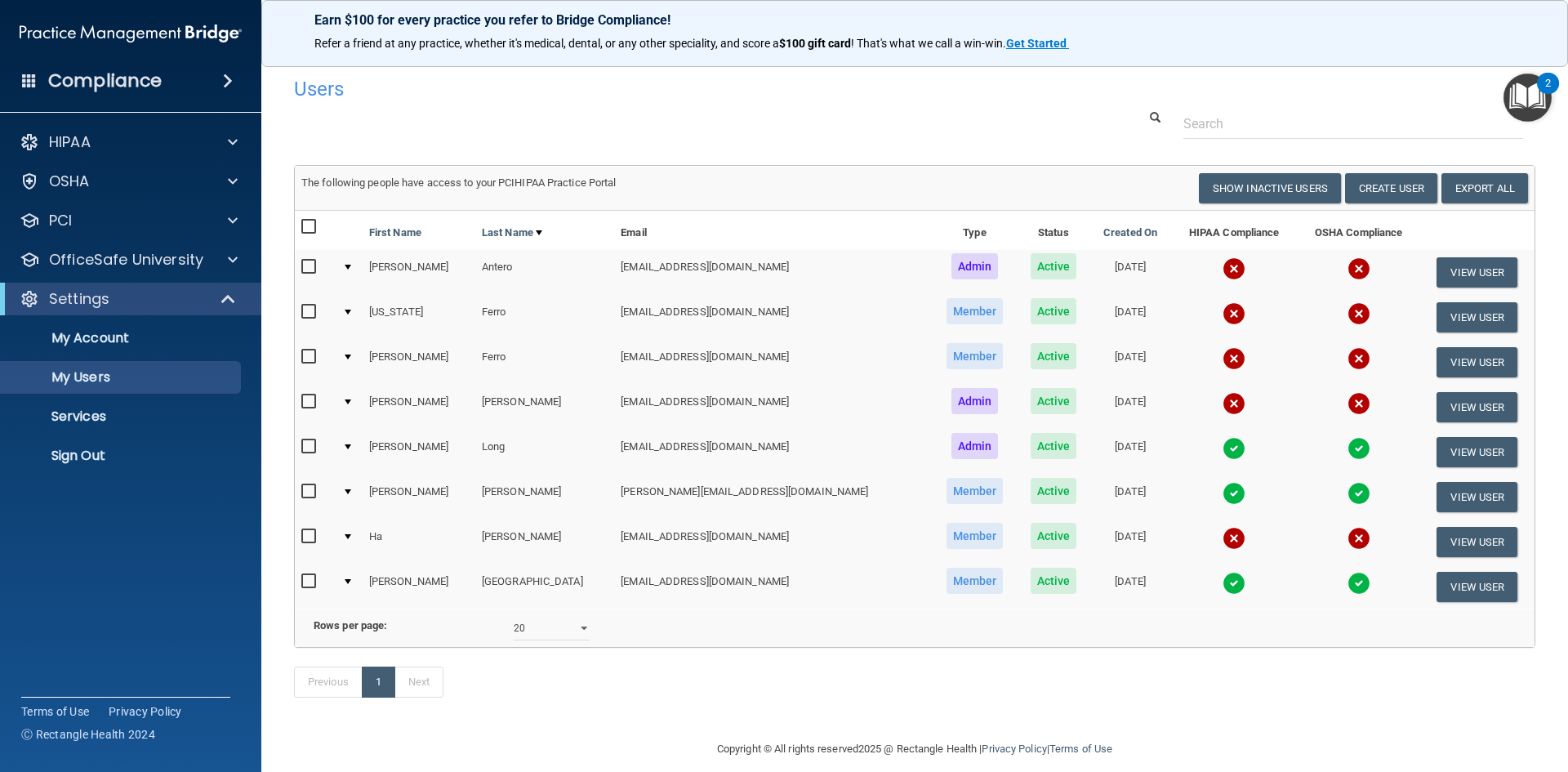
click at [362, 311] on td at bounding box center [349, 317] width 27 height 45
click at [351, 313] on div at bounding box center [348, 312] width 7 height 5
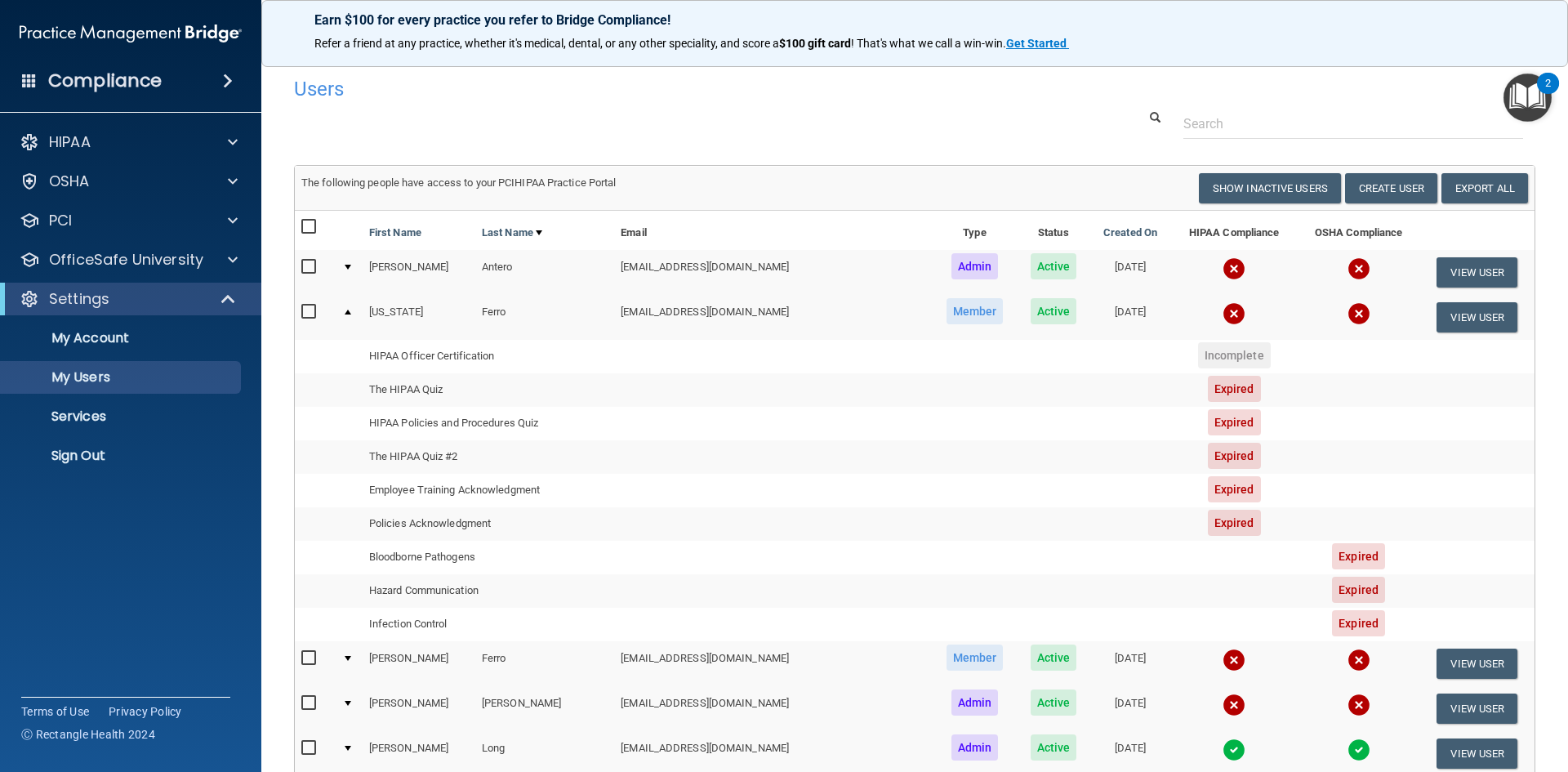
click at [355, 308] on td at bounding box center [349, 317] width 27 height 44
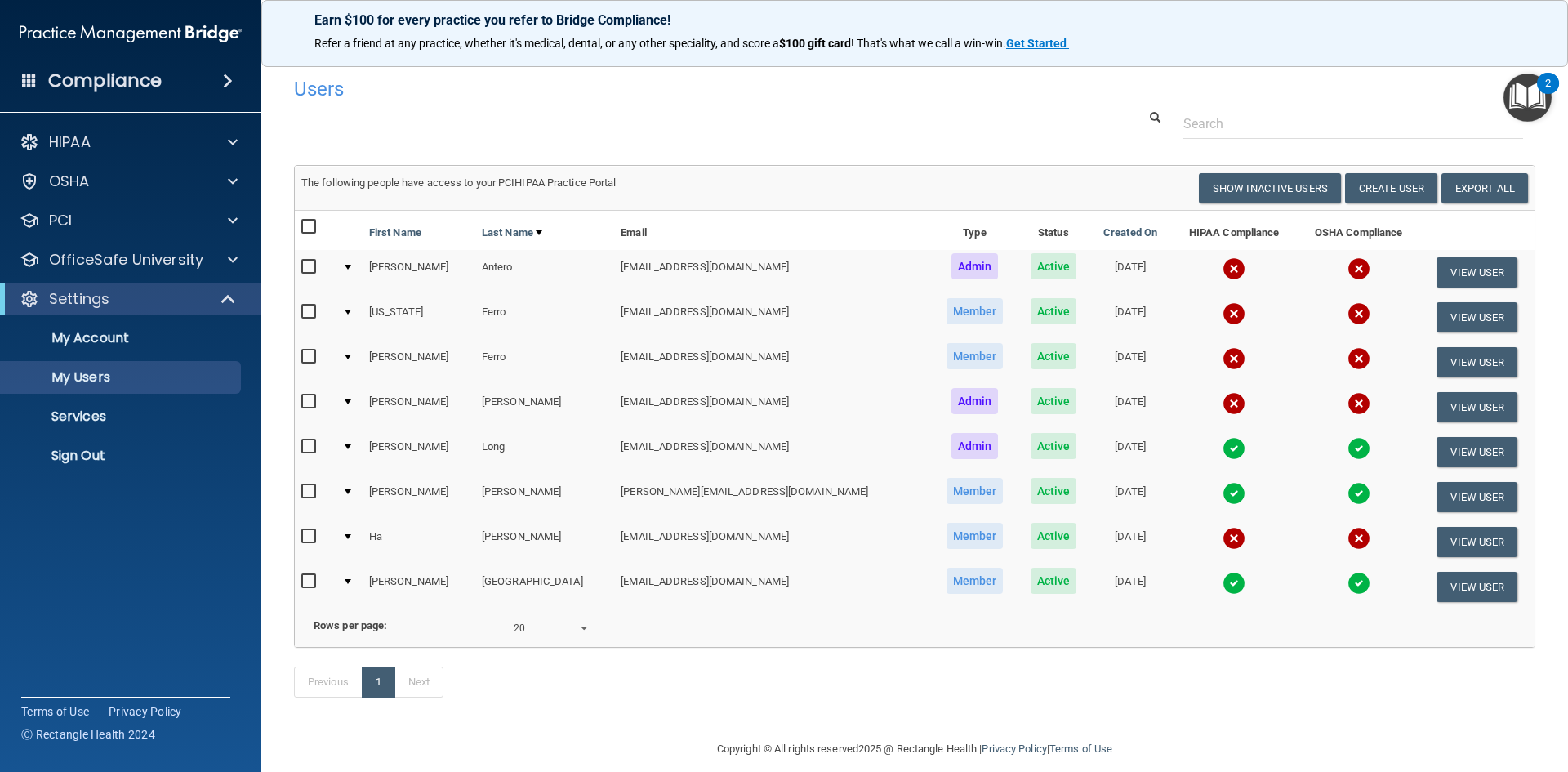
click at [311, 311] on input "checkbox" at bounding box center [311, 312] width 19 height 13
checkbox input "true"
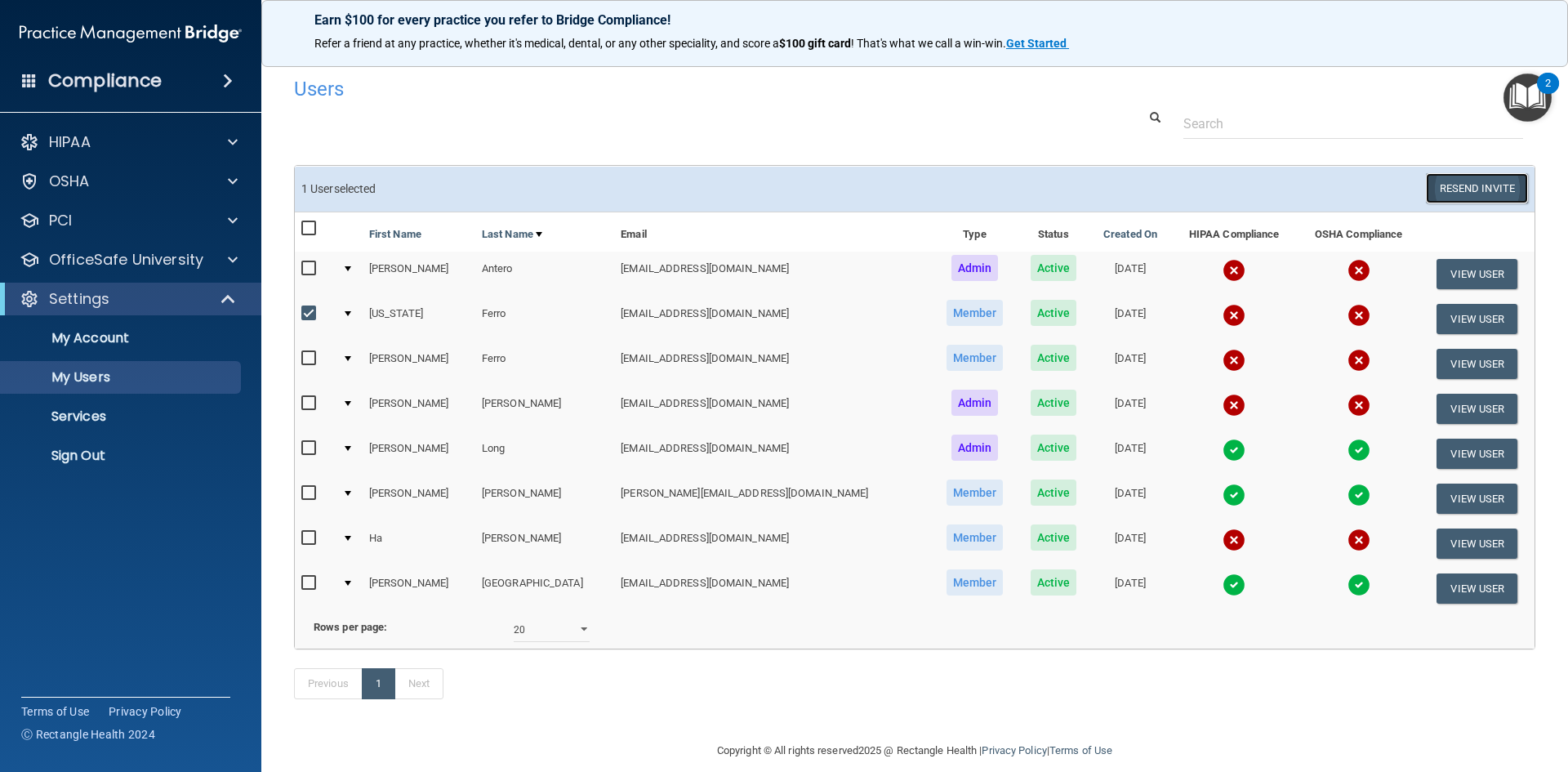
click at [1470, 187] on button "Resend Invite" at bounding box center [1476, 189] width 102 height 30
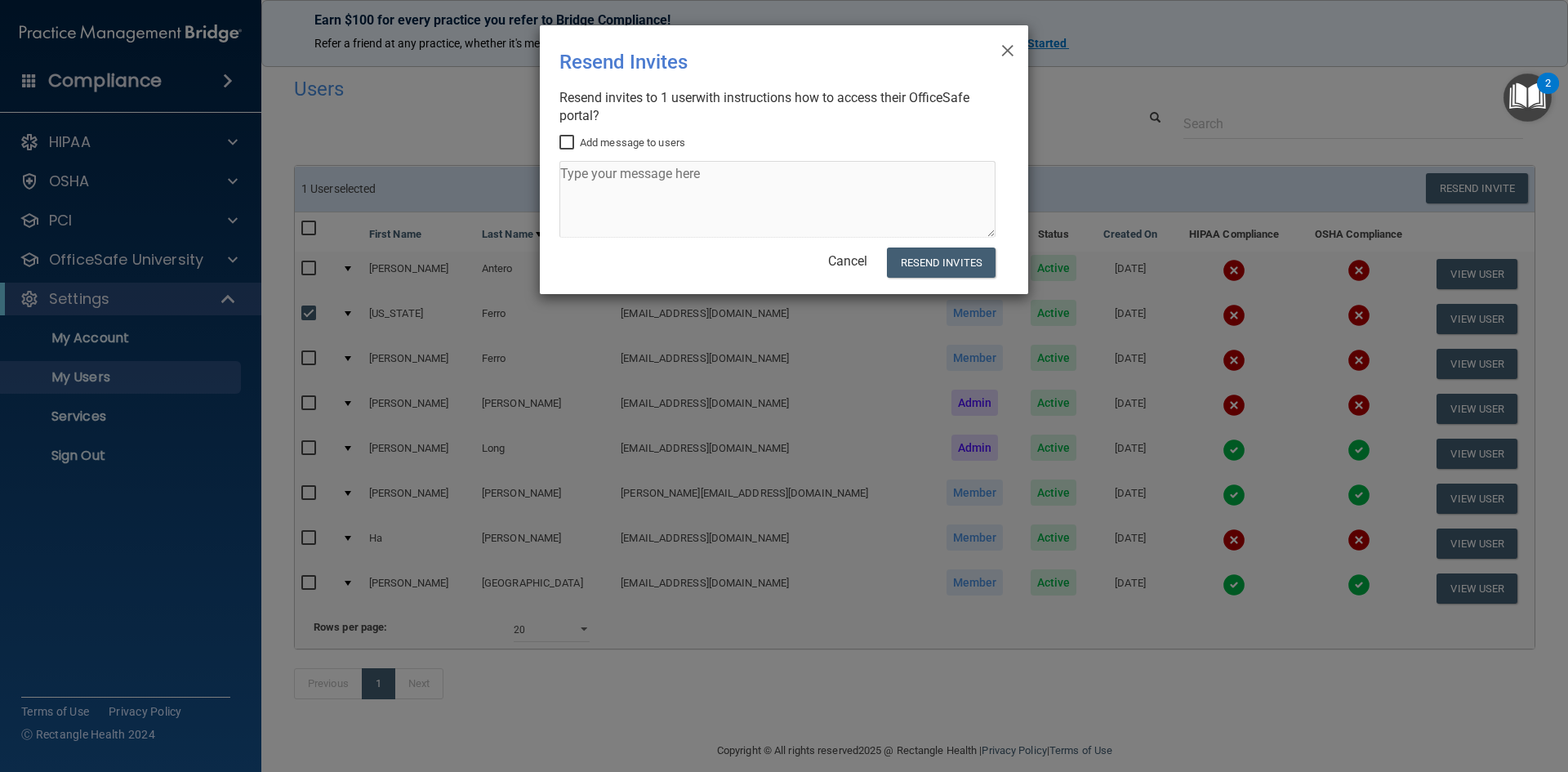
click at [566, 142] on input "Add message to users" at bounding box center [568, 143] width 19 height 13
checkbox input "true"
click at [621, 188] on textarea at bounding box center [777, 199] width 436 height 77
type textarea "c"
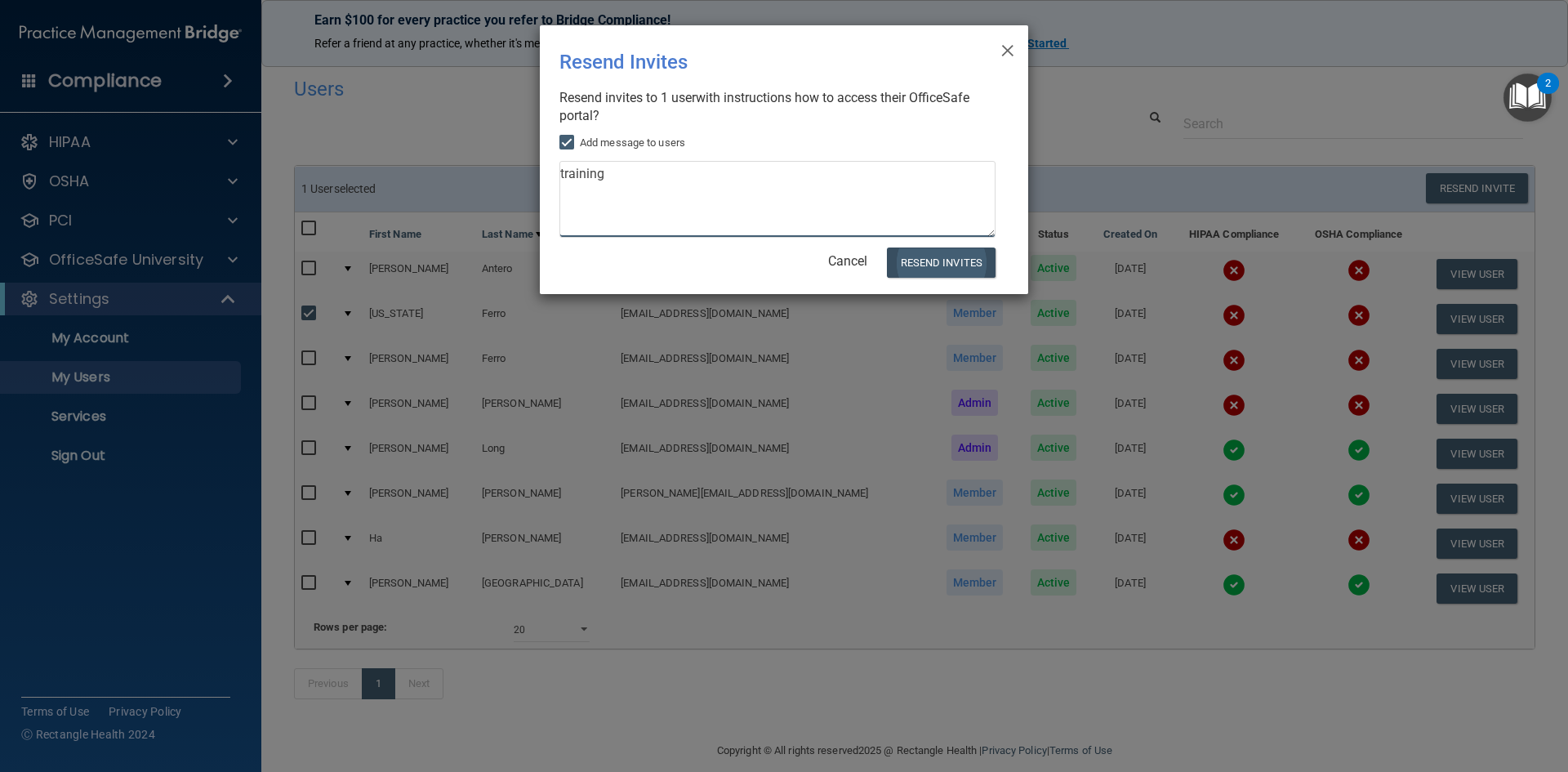
type textarea "training"
click at [939, 265] on button "Resend Invites" at bounding box center [941, 263] width 109 height 30
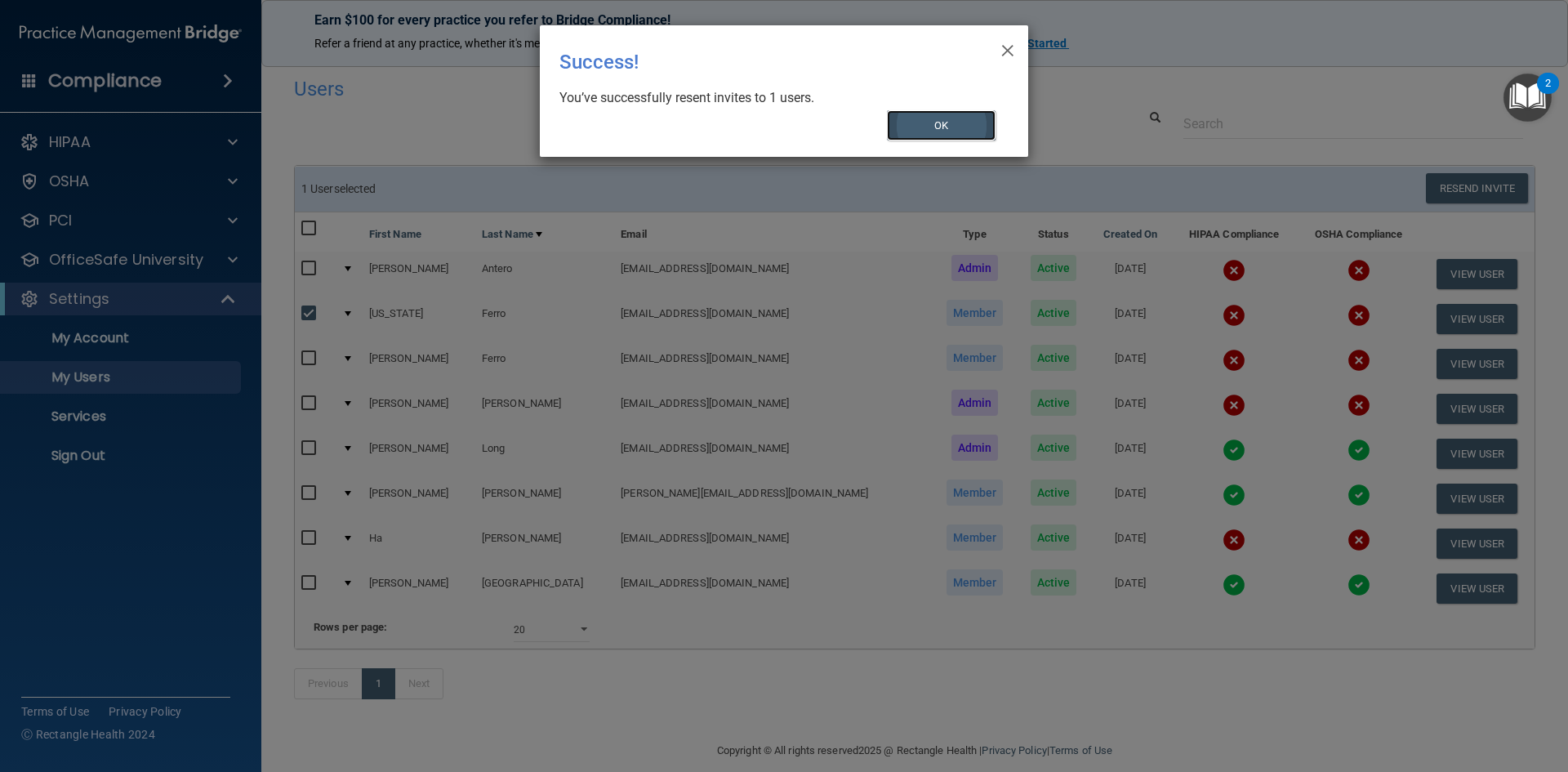
click at [923, 117] on button "OK" at bounding box center [941, 125] width 109 height 30
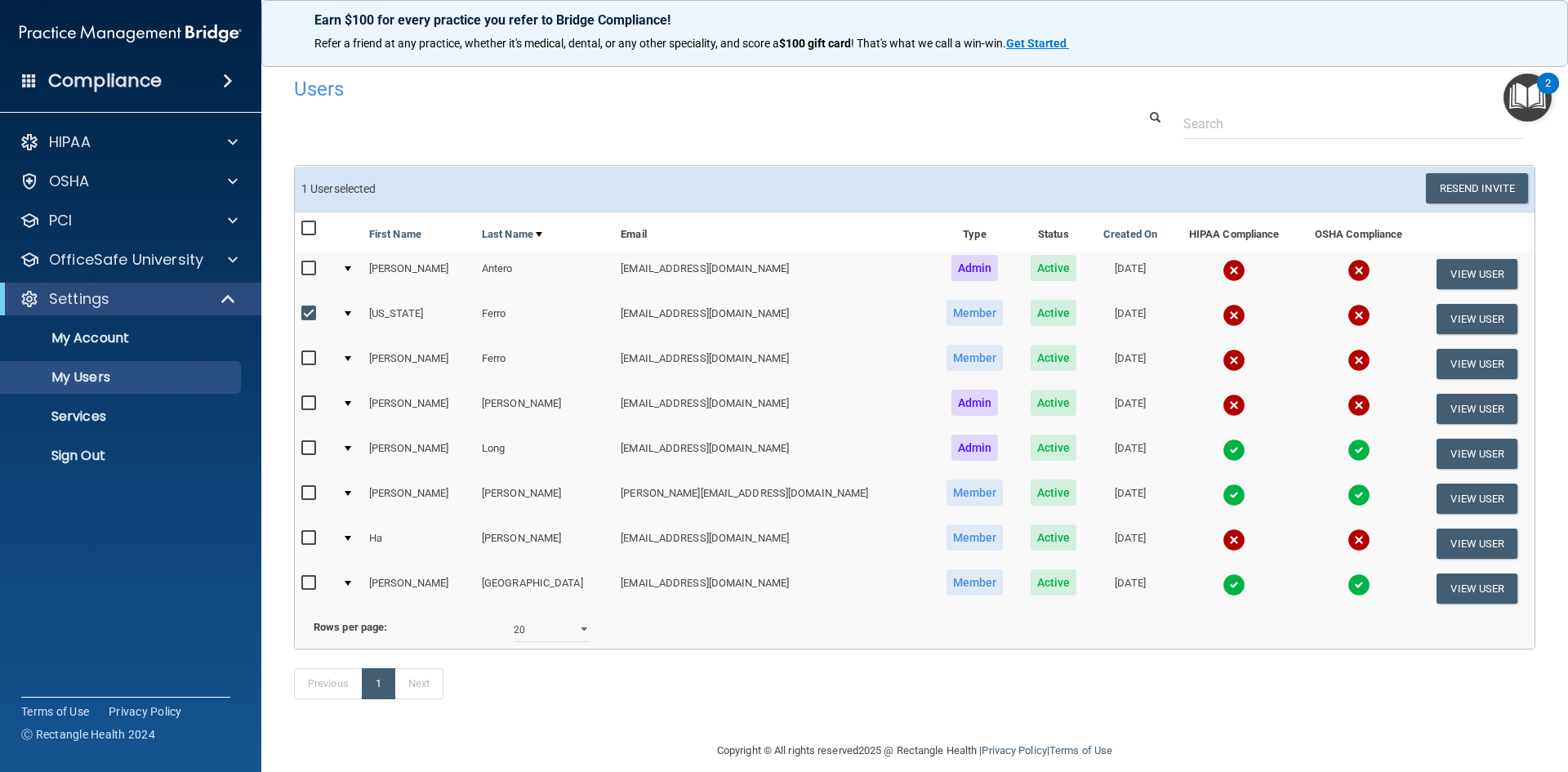
click at [311, 313] on input "checkbox" at bounding box center [311, 314] width 19 height 13
checkbox input "false"
